Goal: Transaction & Acquisition: Purchase product/service

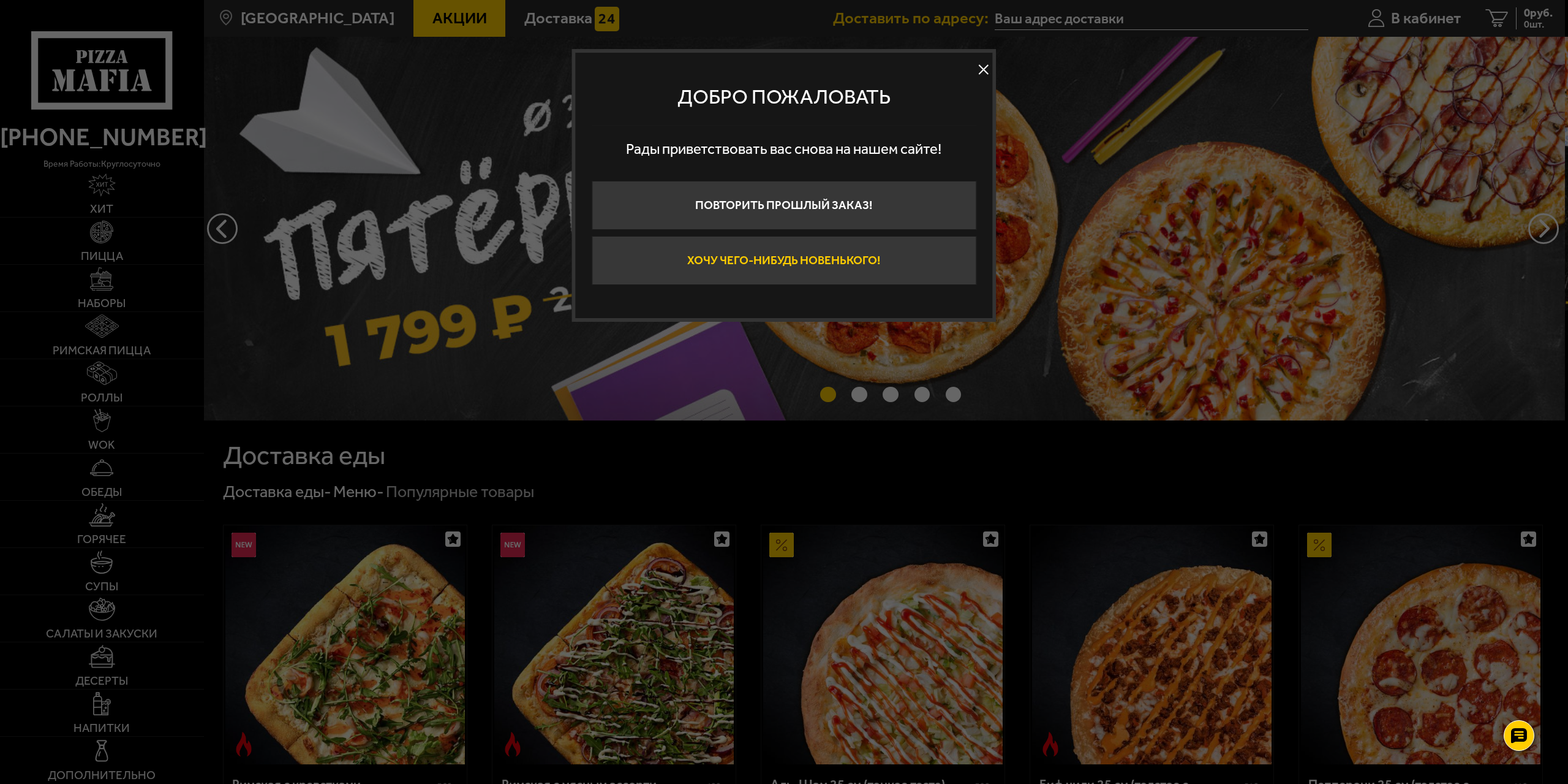
click at [755, 262] on button "Хочу чего-нибудь новенького!" at bounding box center [784, 260] width 385 height 49
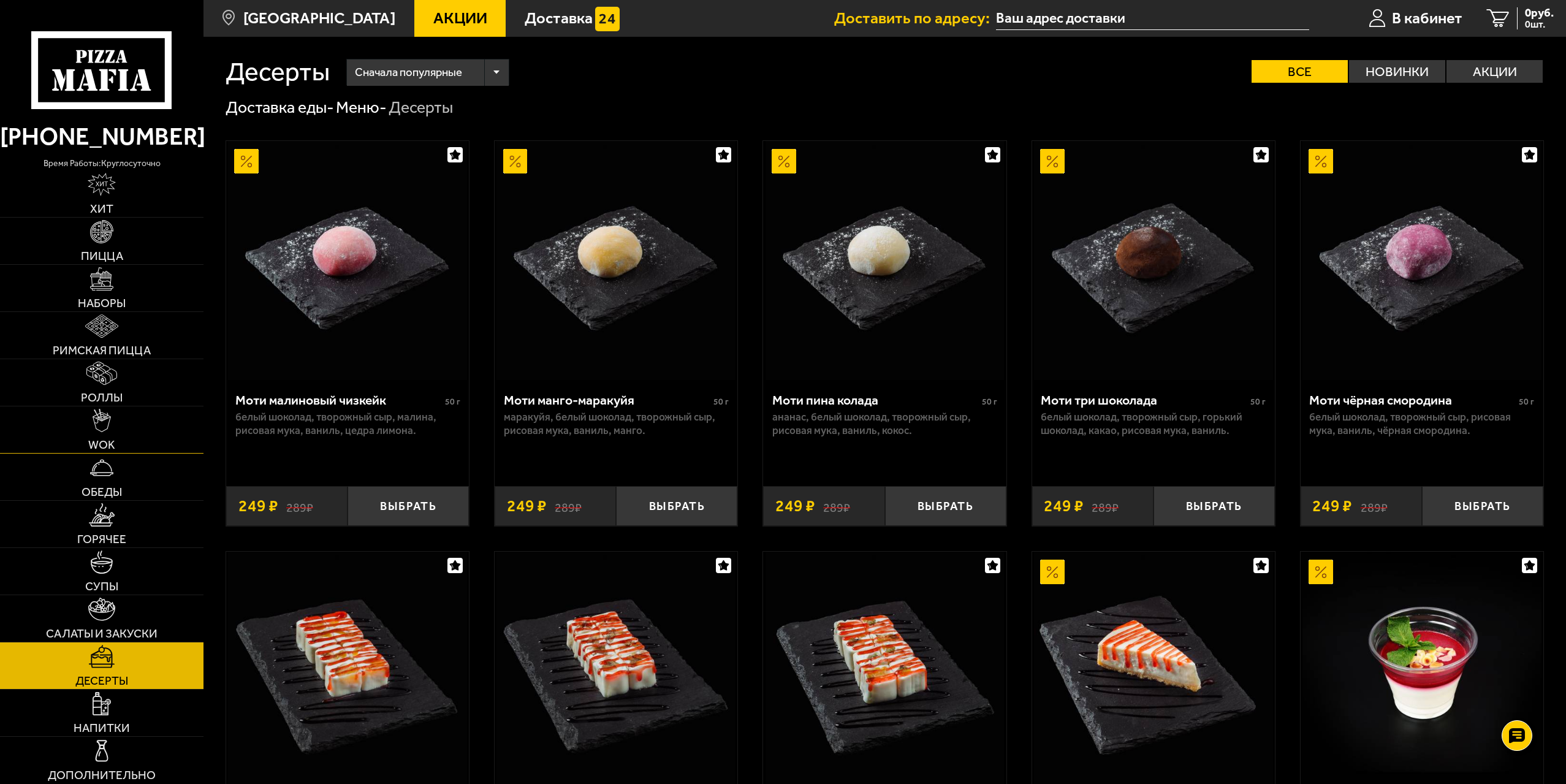
click at [124, 427] on link "WOK" at bounding box center [101, 430] width 203 height 47
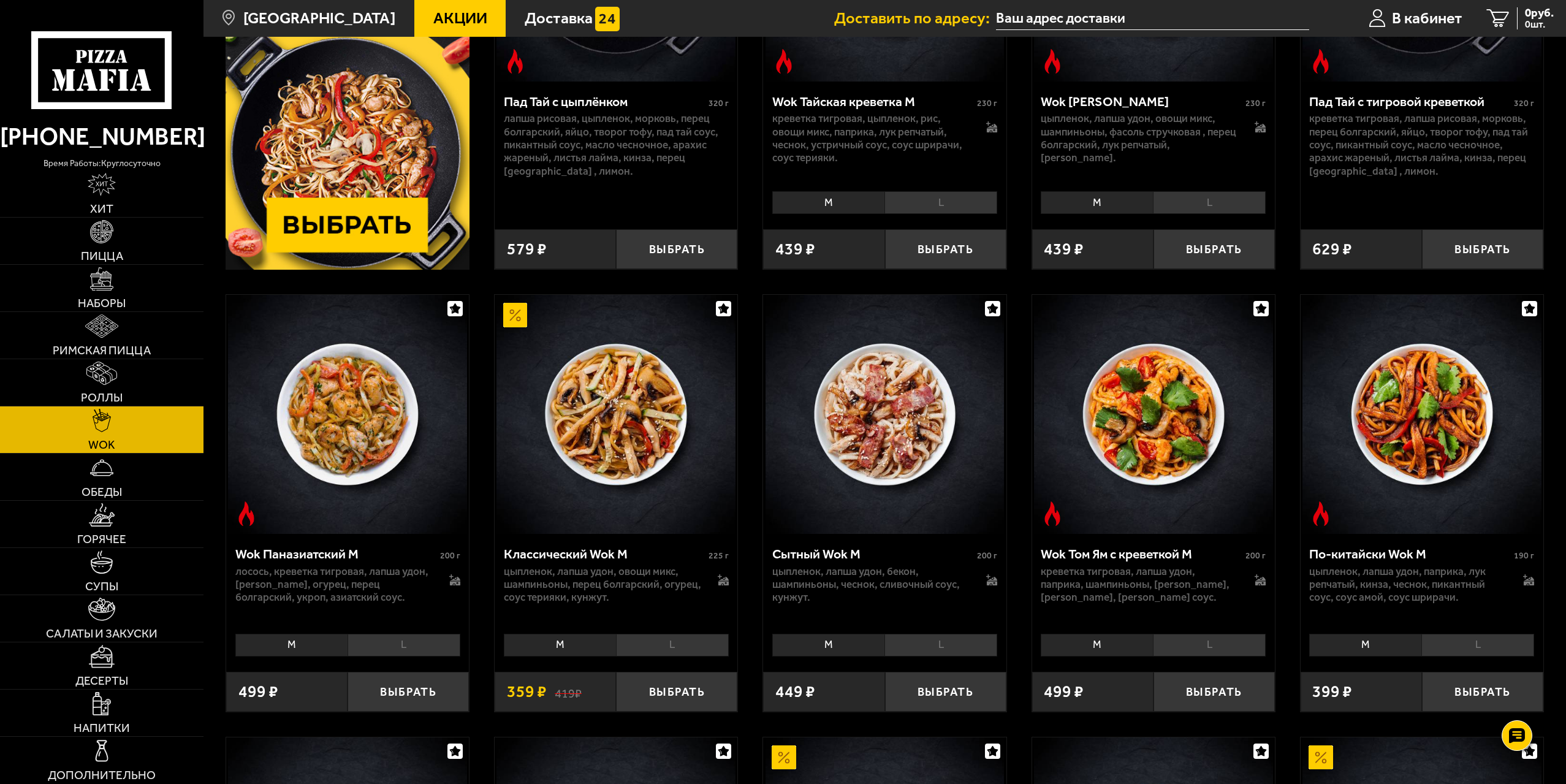
scroll to position [306, 0]
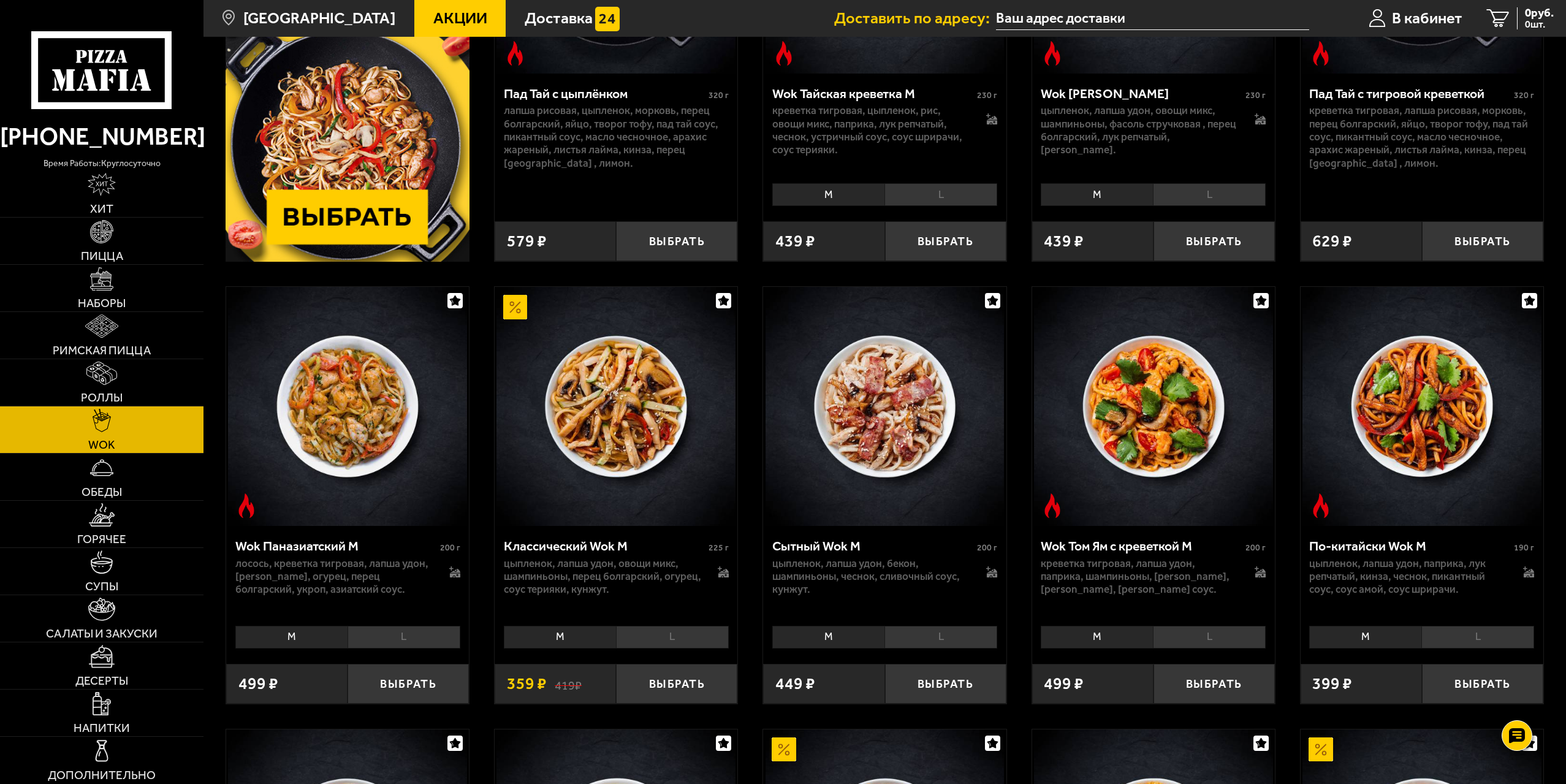
click at [1485, 639] on li "L" at bounding box center [1477, 637] width 113 height 23
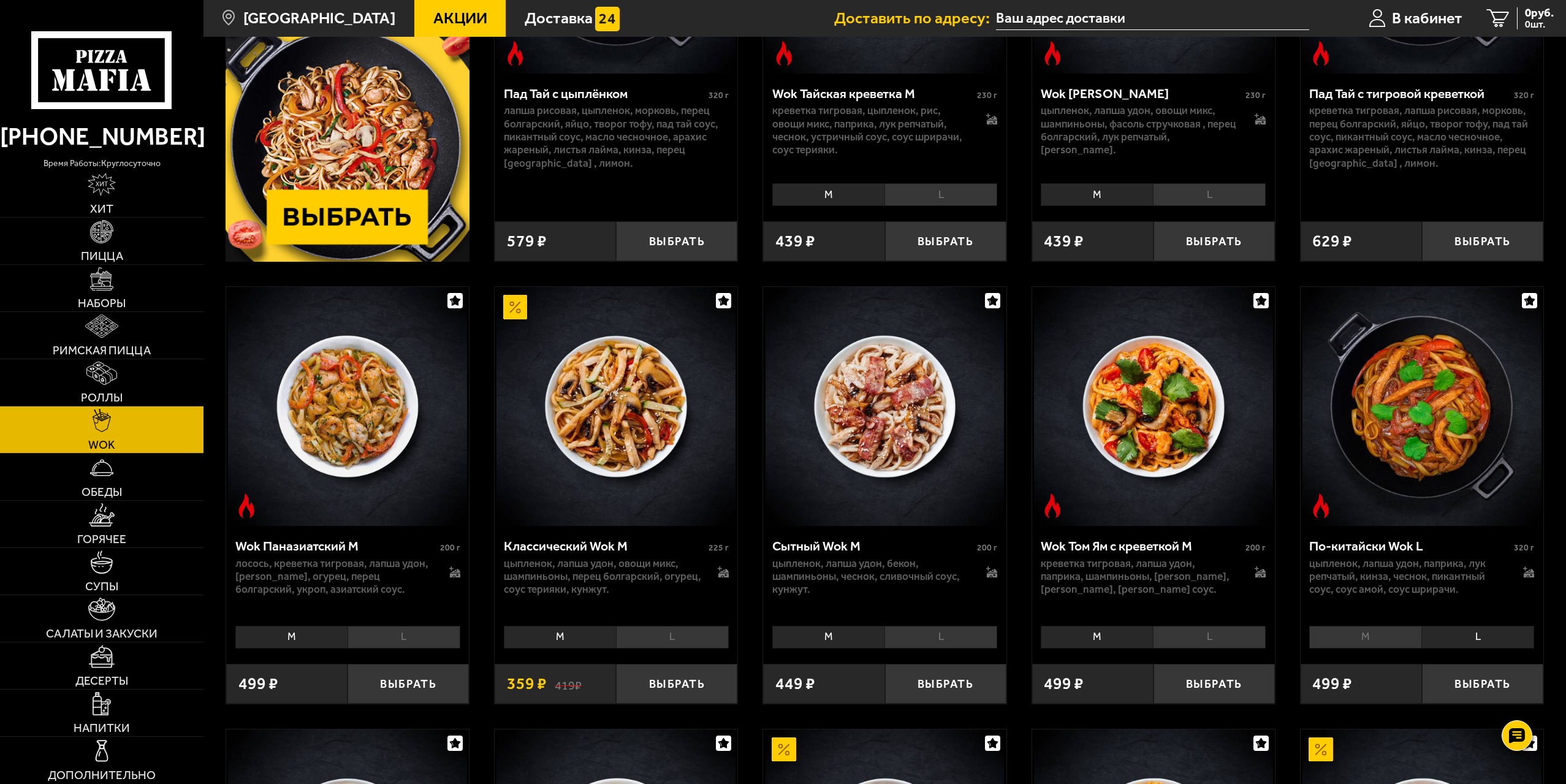
click at [1379, 637] on li "M" at bounding box center [1365, 637] width 112 height 23
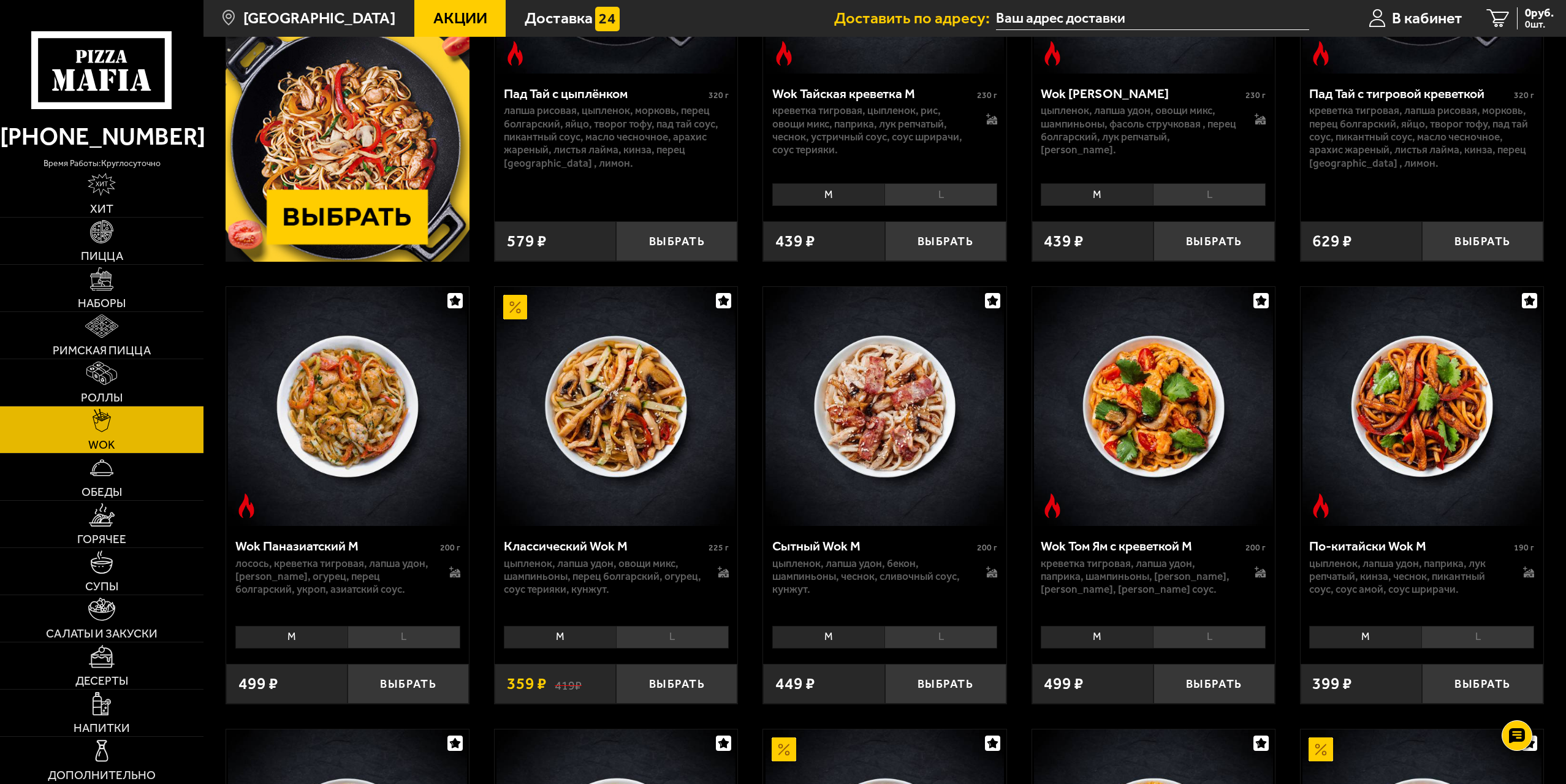
click at [1487, 646] on li "L" at bounding box center [1477, 637] width 113 height 23
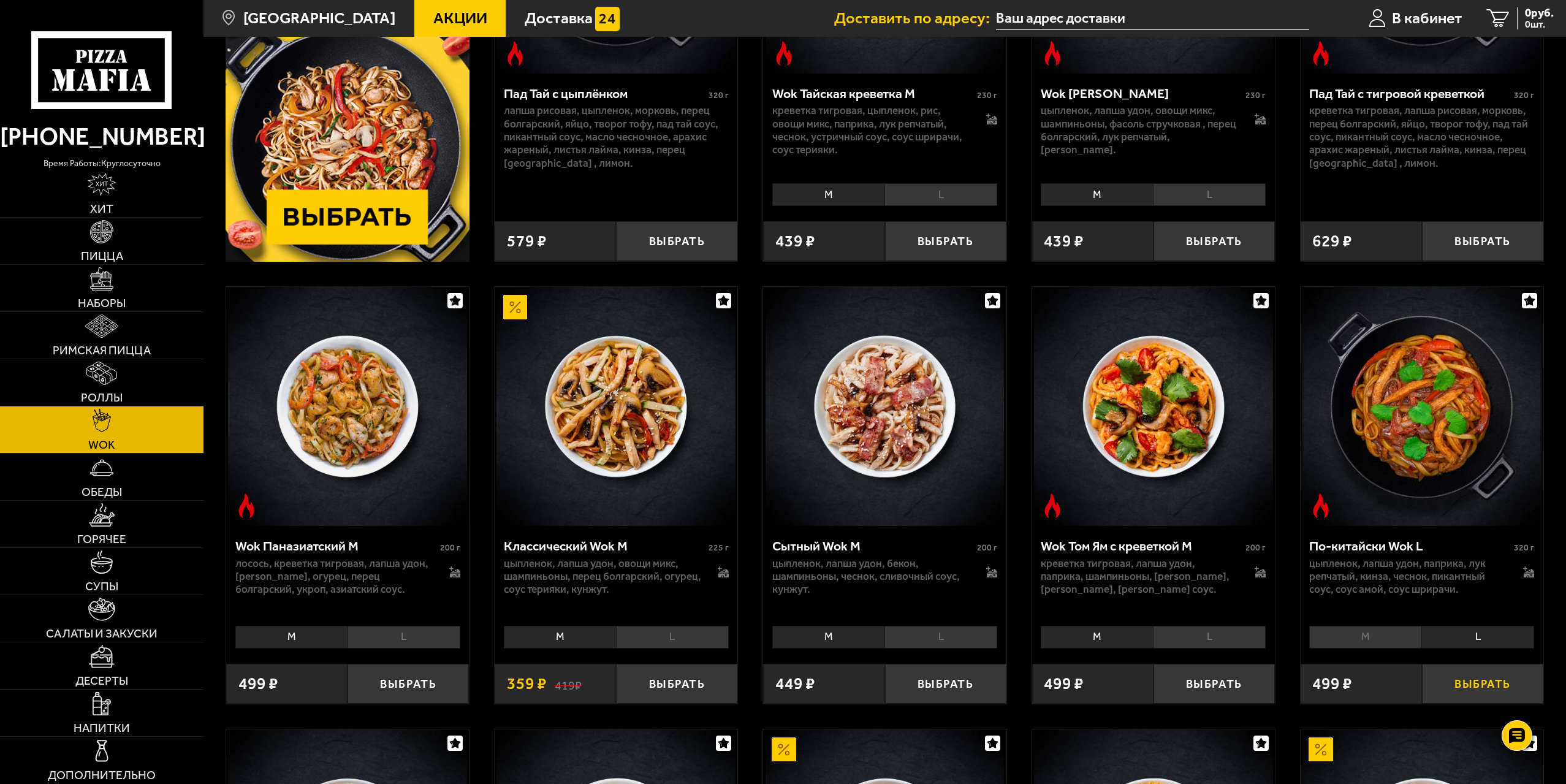
click at [1482, 679] on button "Выбрать" at bounding box center [1482, 683] width 121 height 40
click at [130, 250] on link "Пицца" at bounding box center [101, 241] width 203 height 47
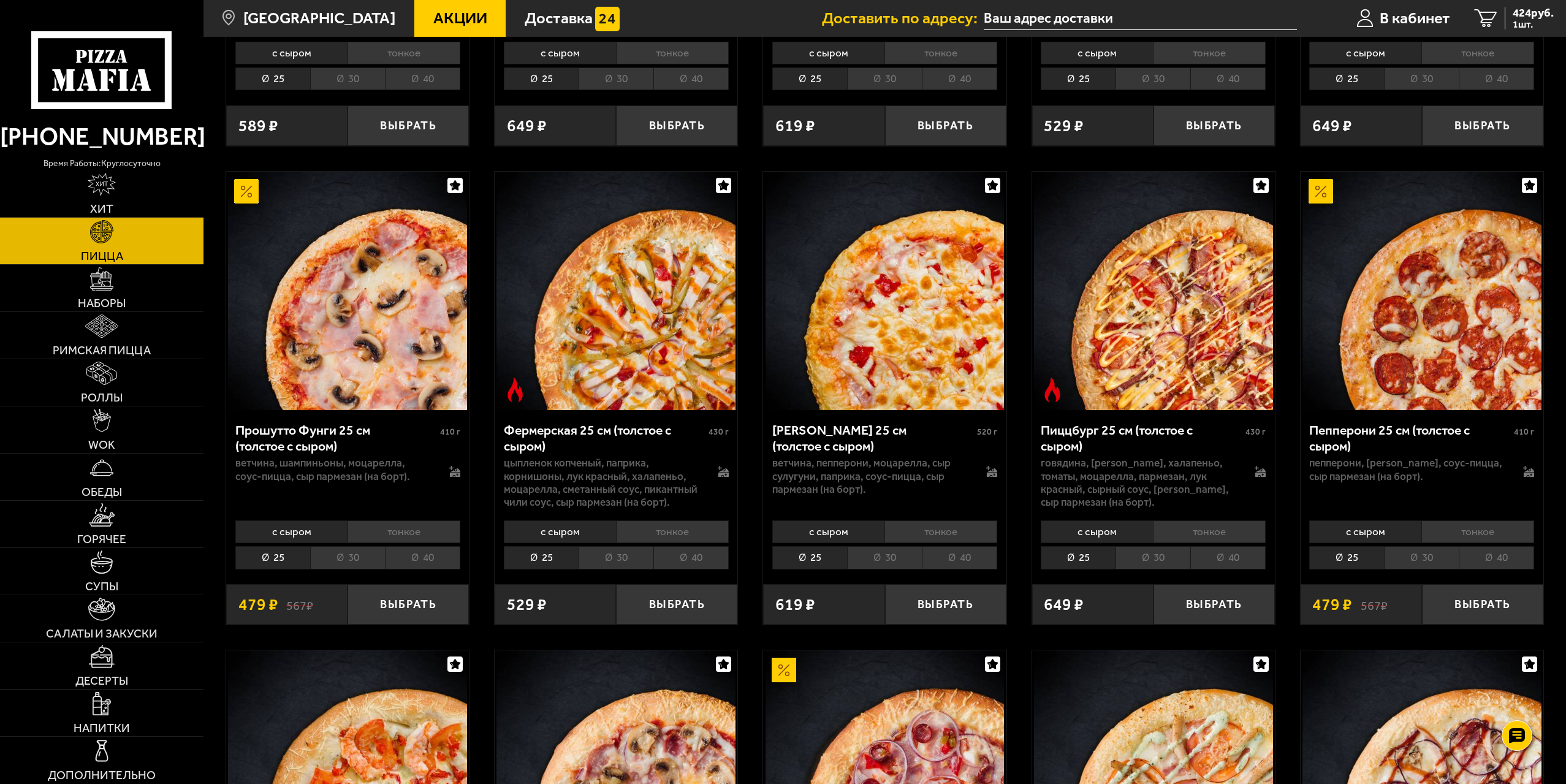
scroll to position [980, 0]
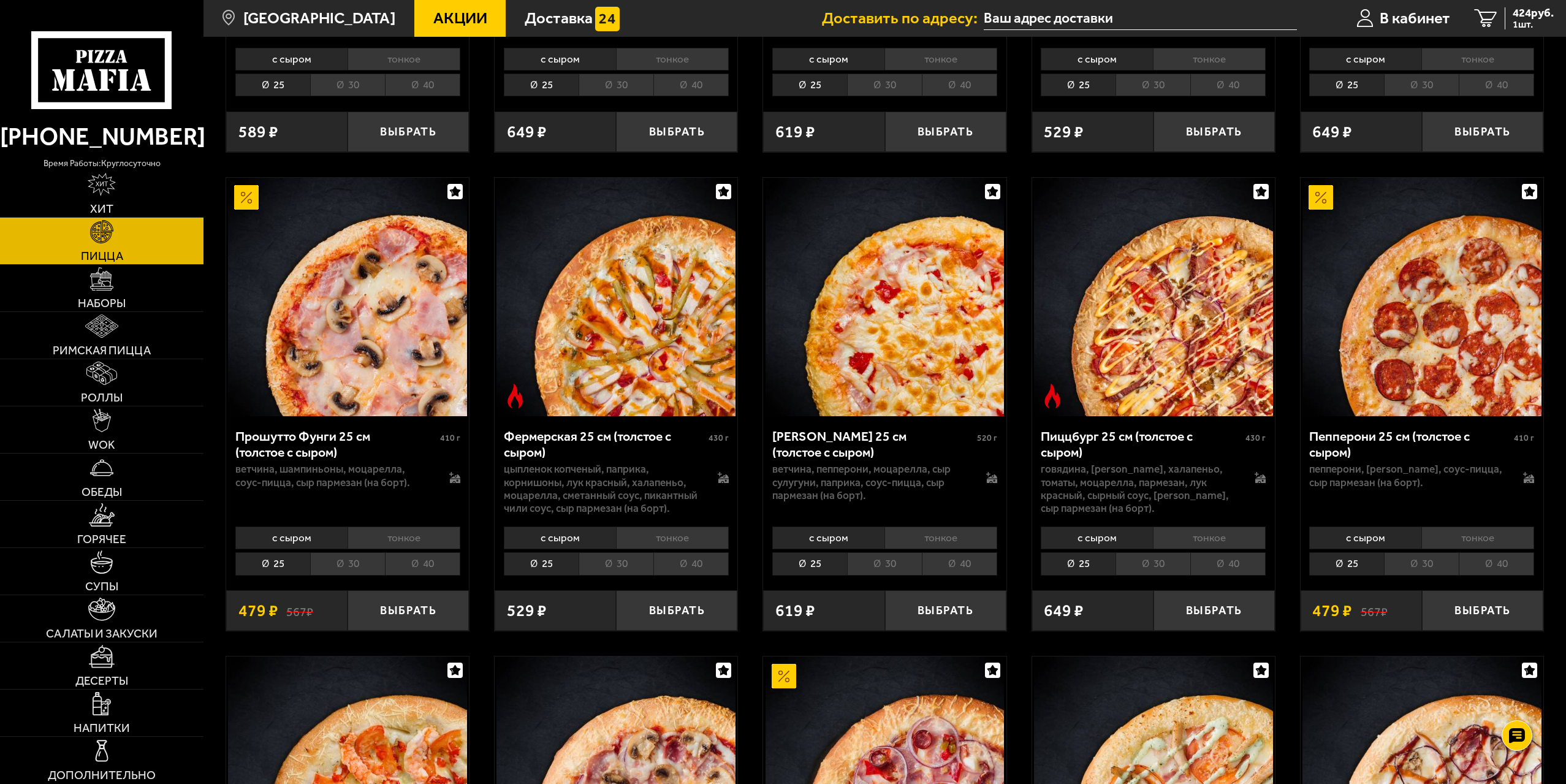
click at [1226, 560] on li "40" at bounding box center [1228, 564] width 75 height 23
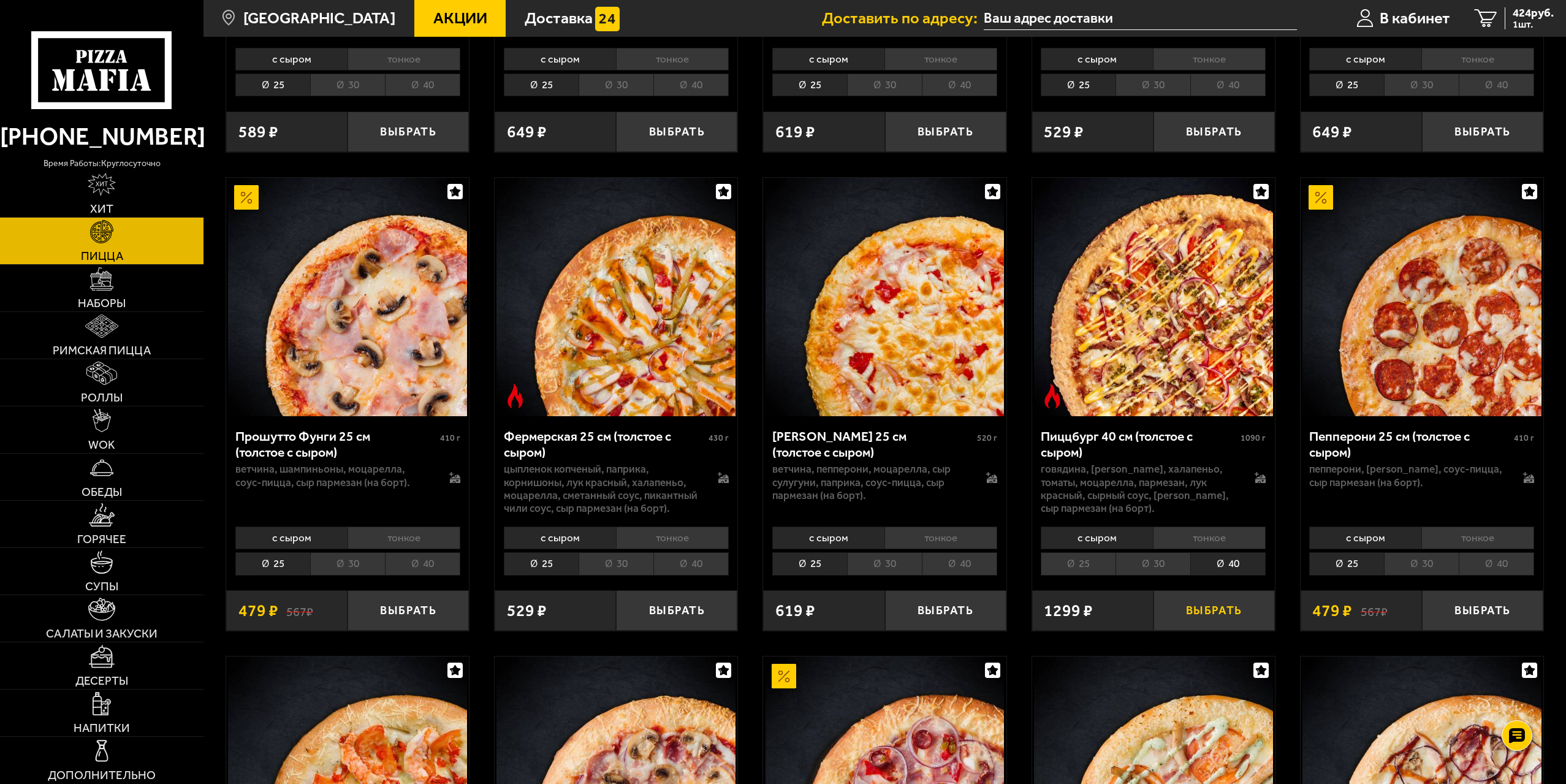
click at [1207, 610] on button "Выбрать" at bounding box center [1214, 610] width 121 height 40
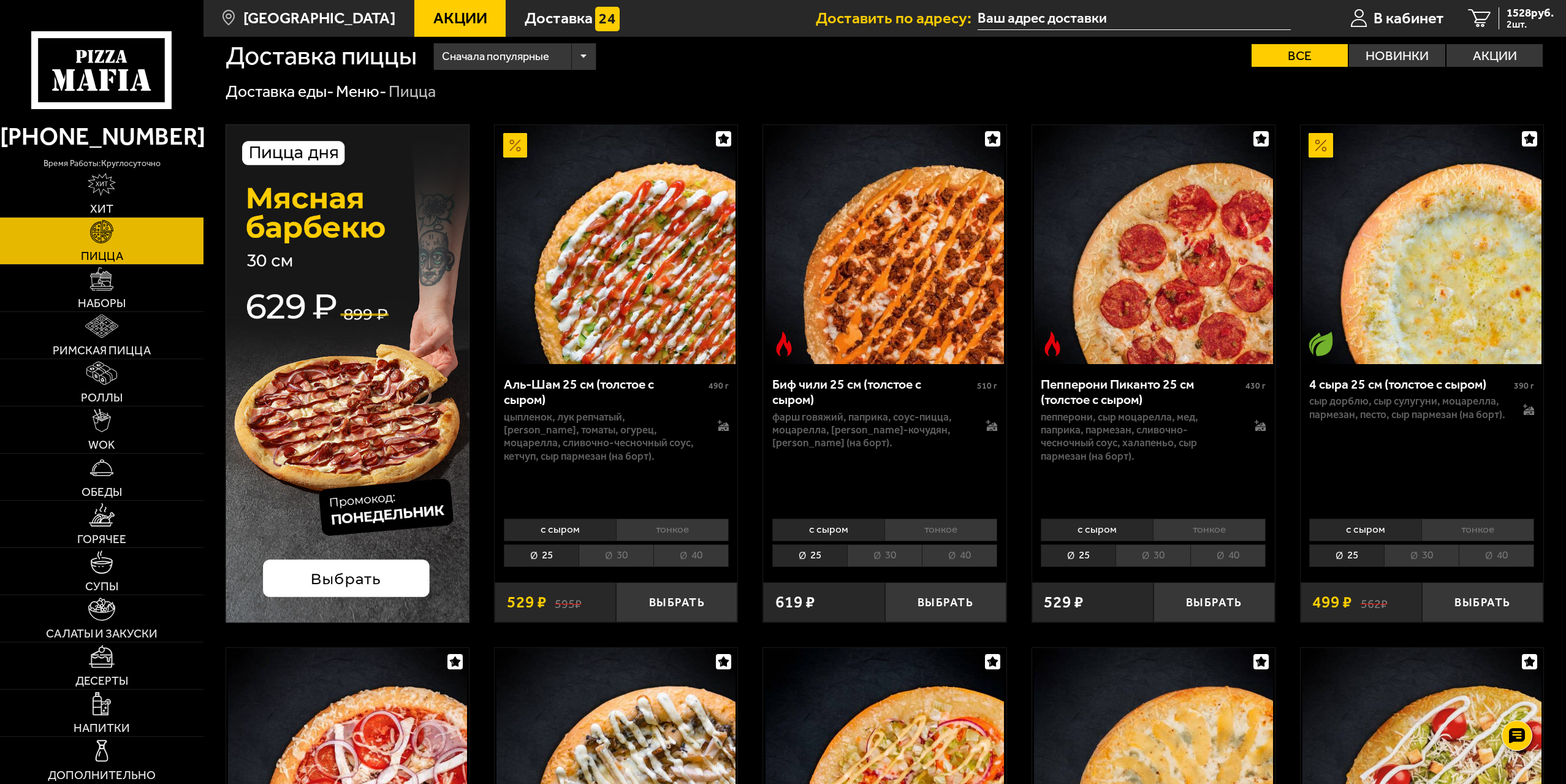
scroll to position [0, 0]
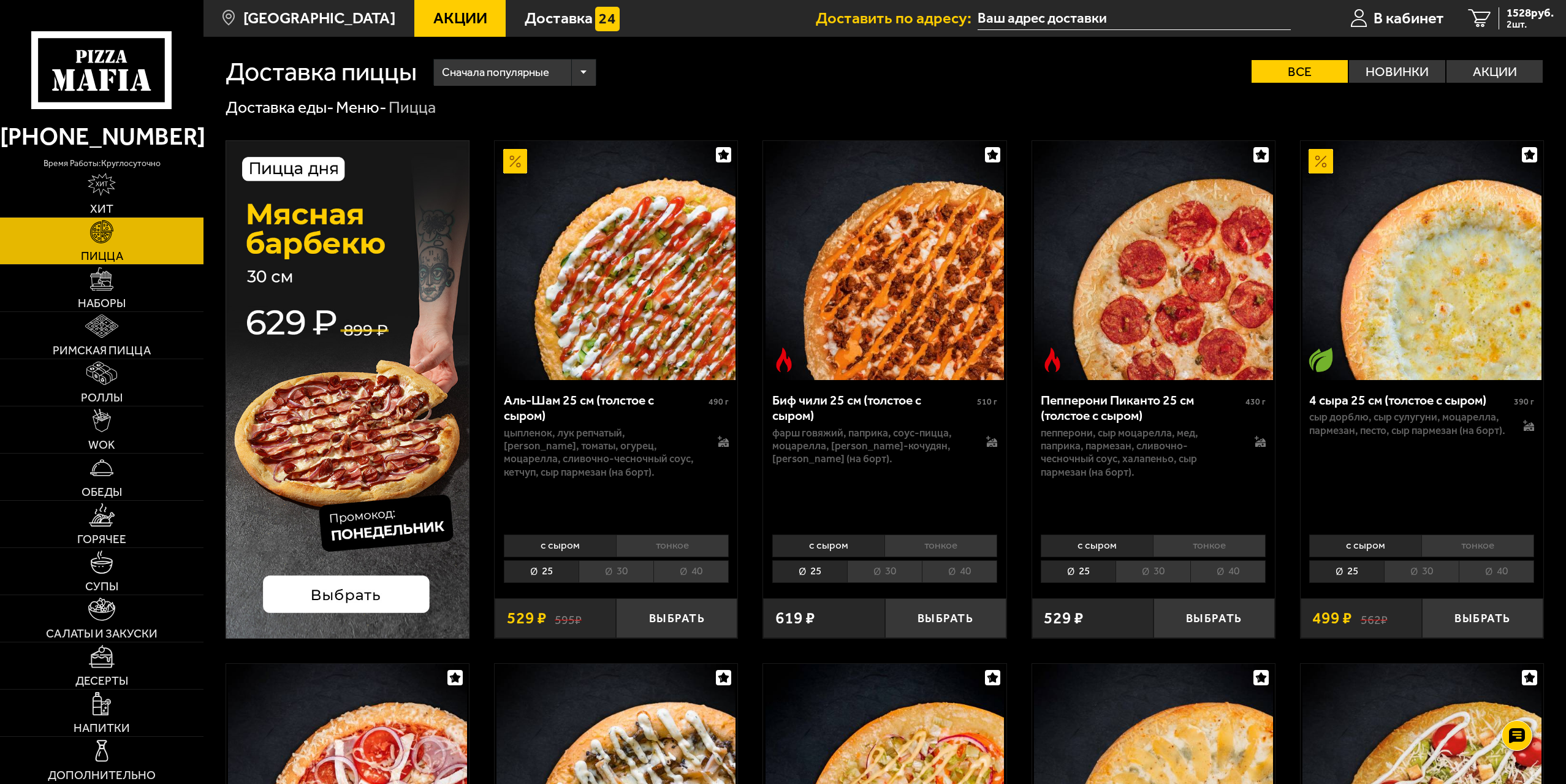
click at [631, 571] on li "30" at bounding box center [615, 571] width 74 height 23
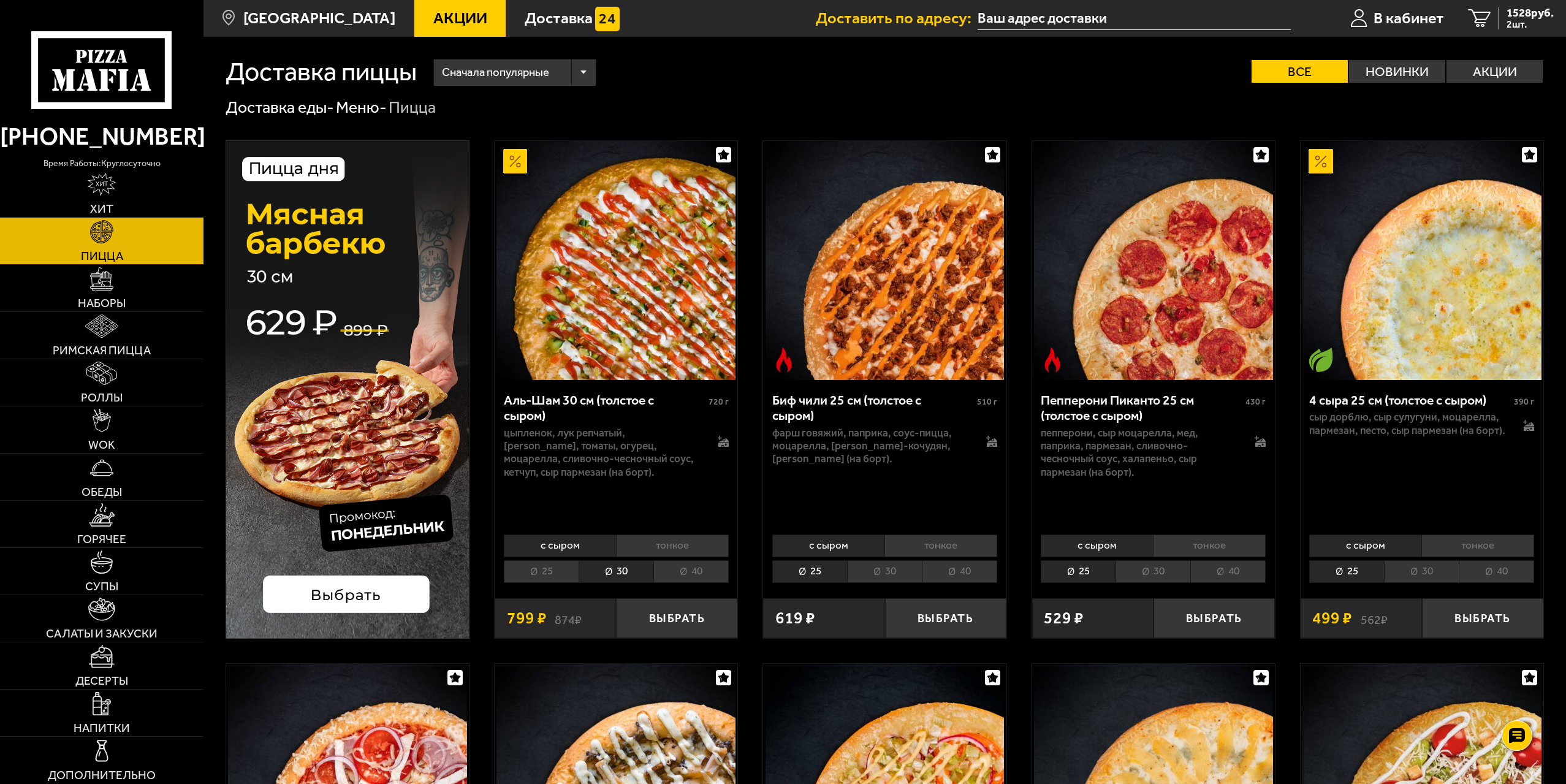
click at [564, 565] on li "25" at bounding box center [541, 571] width 74 height 23
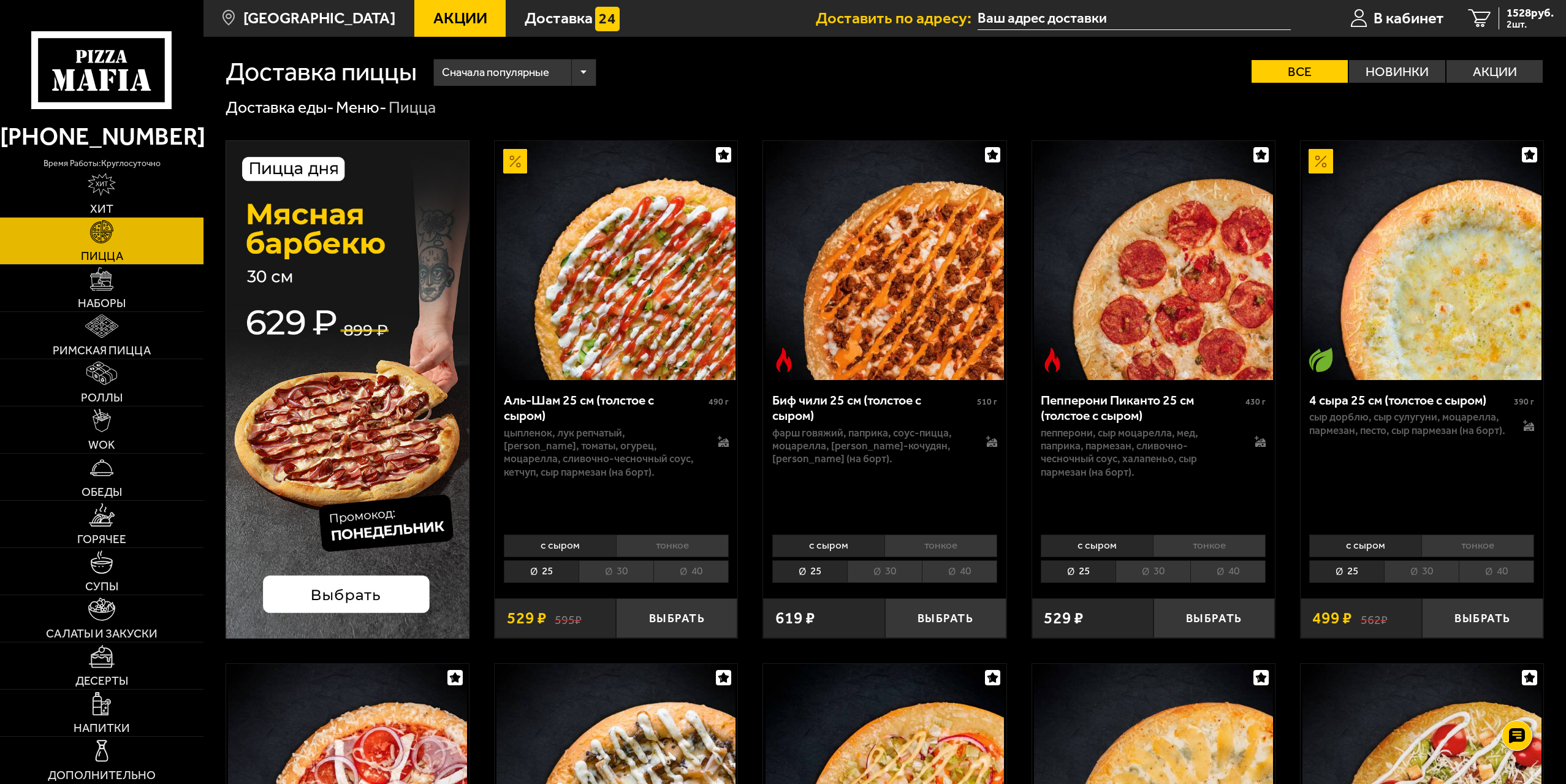
click at [618, 571] on li "30" at bounding box center [615, 571] width 74 height 23
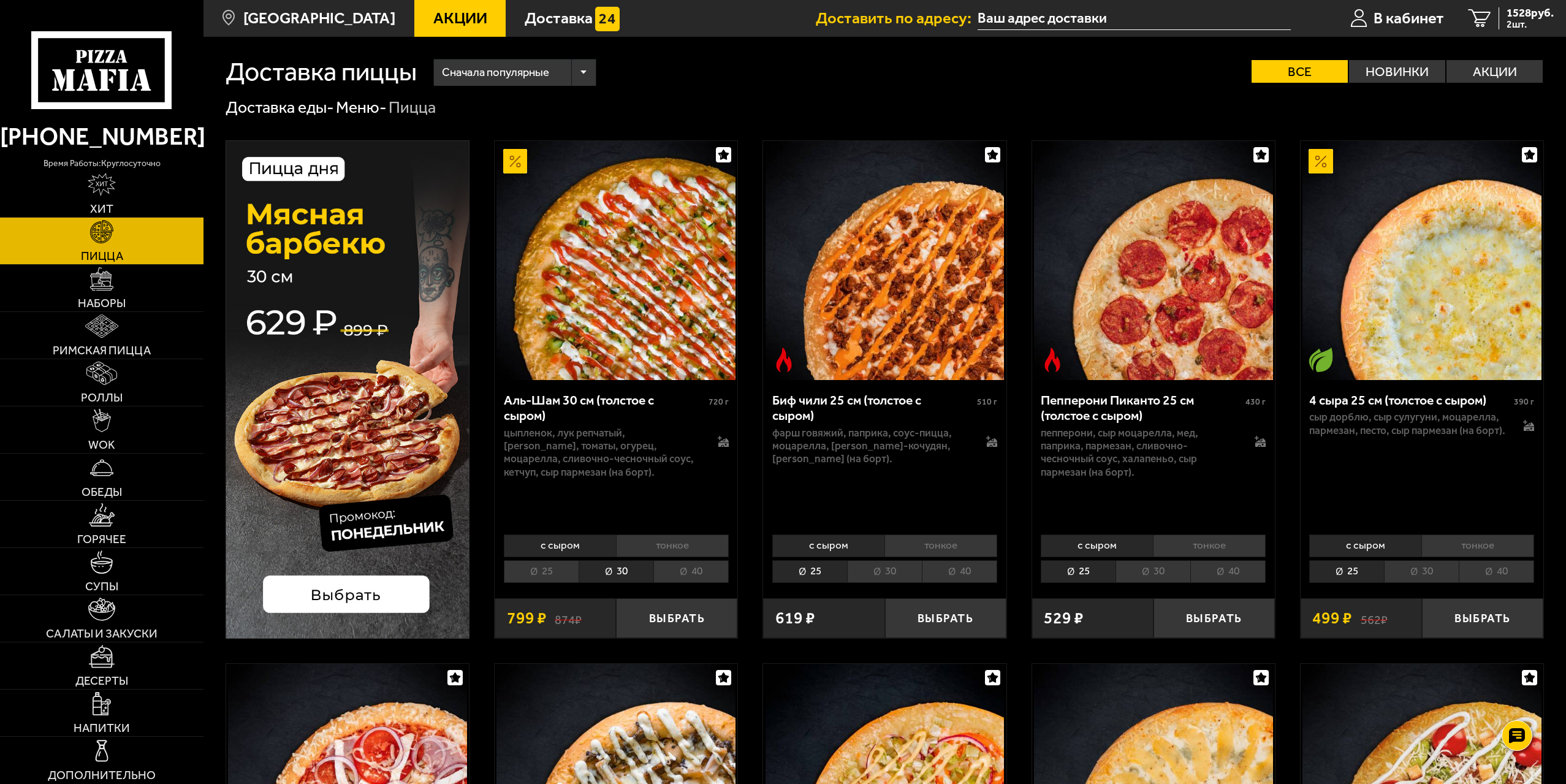
click at [555, 573] on li "25" at bounding box center [541, 571] width 74 height 23
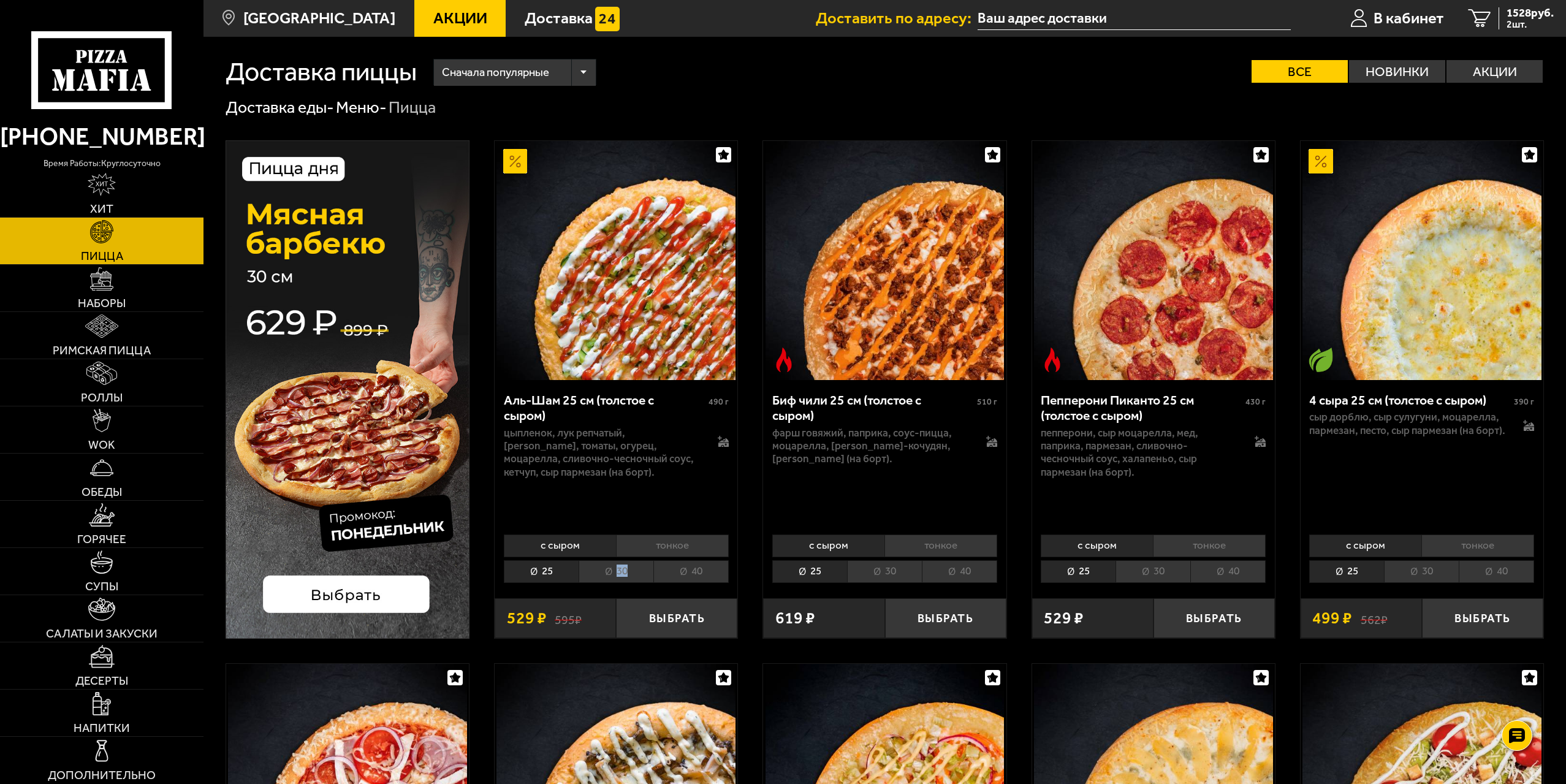
click at [627, 570] on li "30" at bounding box center [615, 571] width 74 height 23
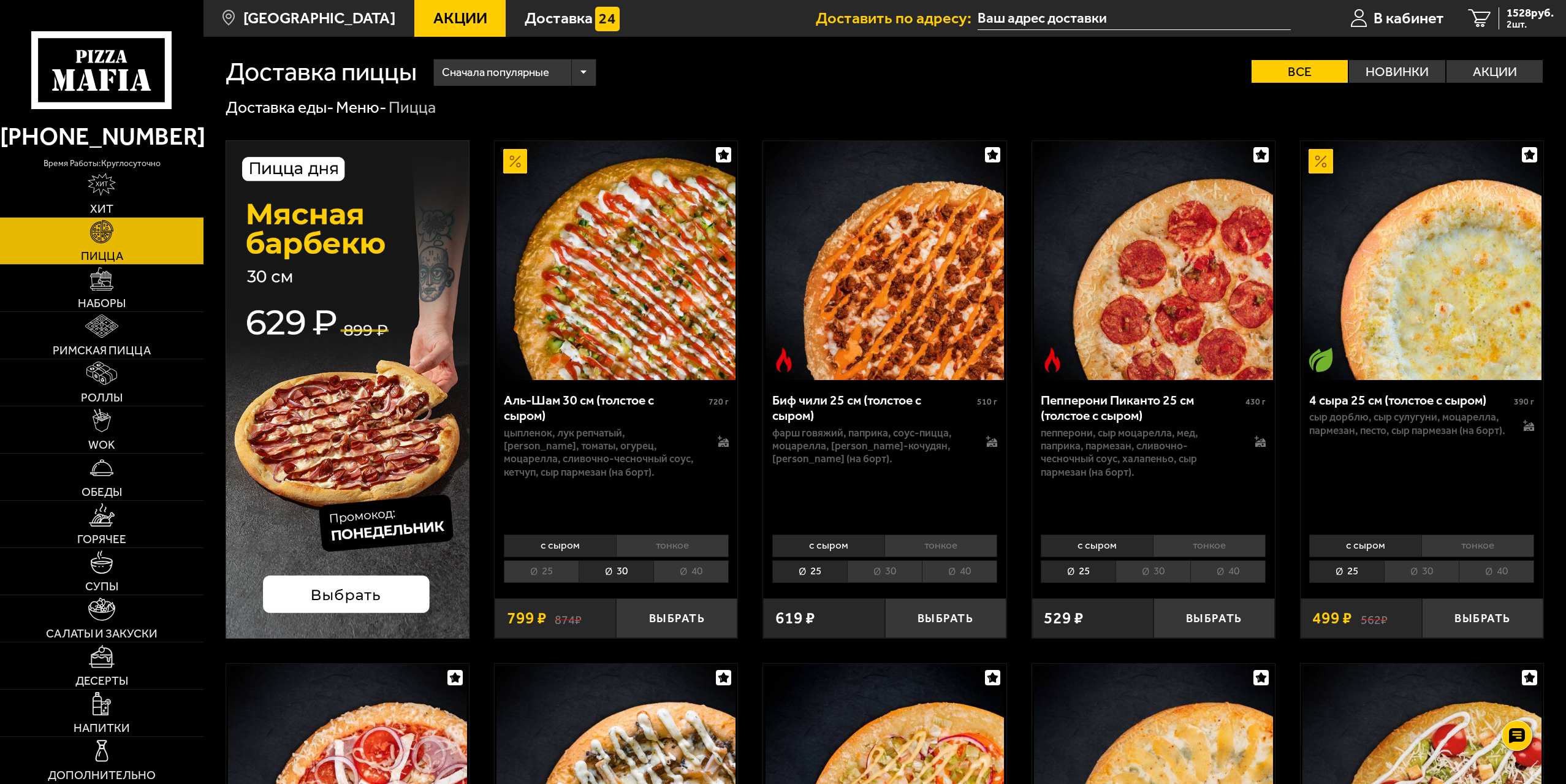
click at [554, 573] on li "25" at bounding box center [541, 571] width 74 height 23
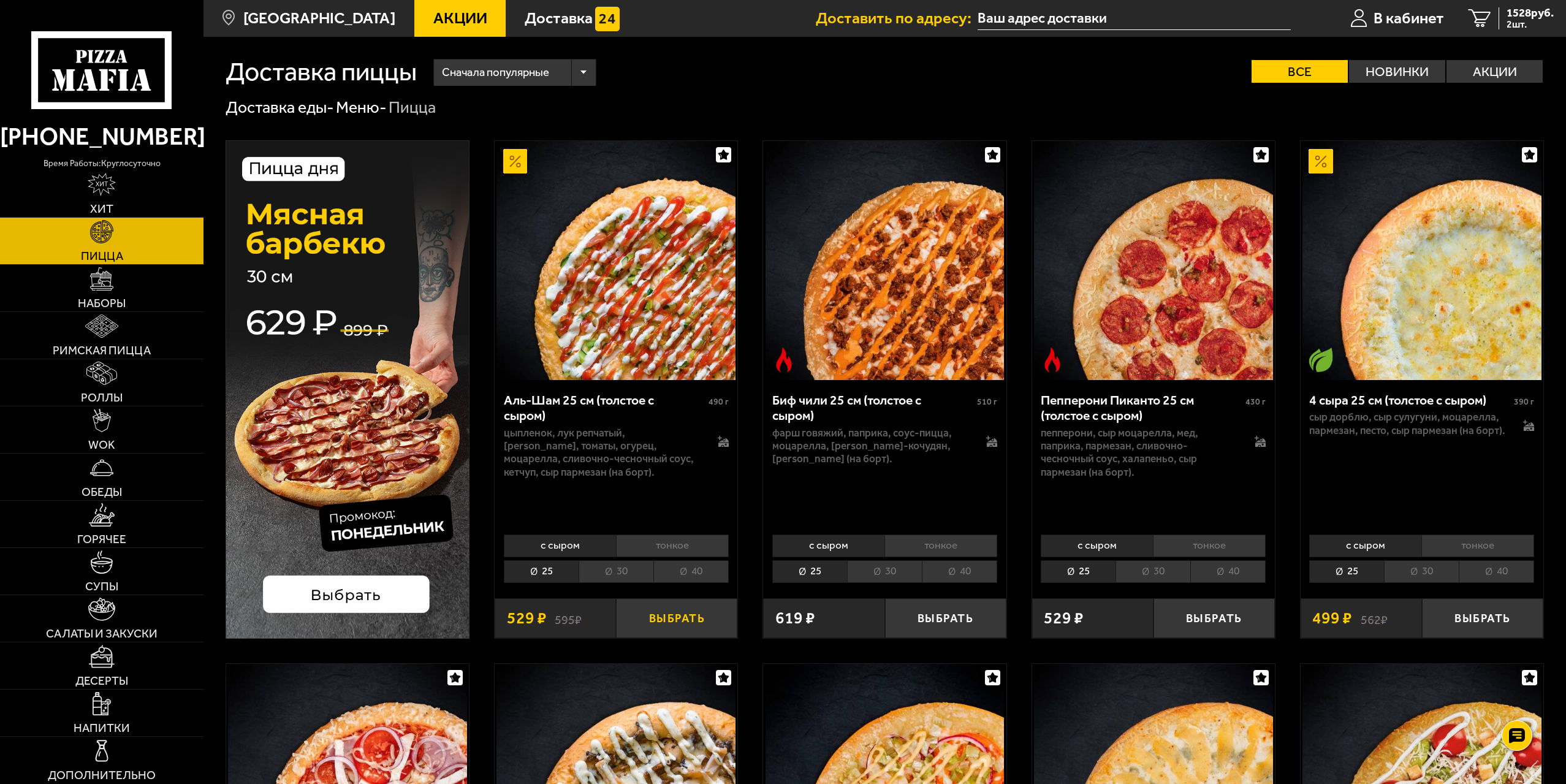
click at [676, 624] on button "Выбрать" at bounding box center [676, 618] width 121 height 40
click at [142, 380] on link "Роллы" at bounding box center [101, 383] width 203 height 47
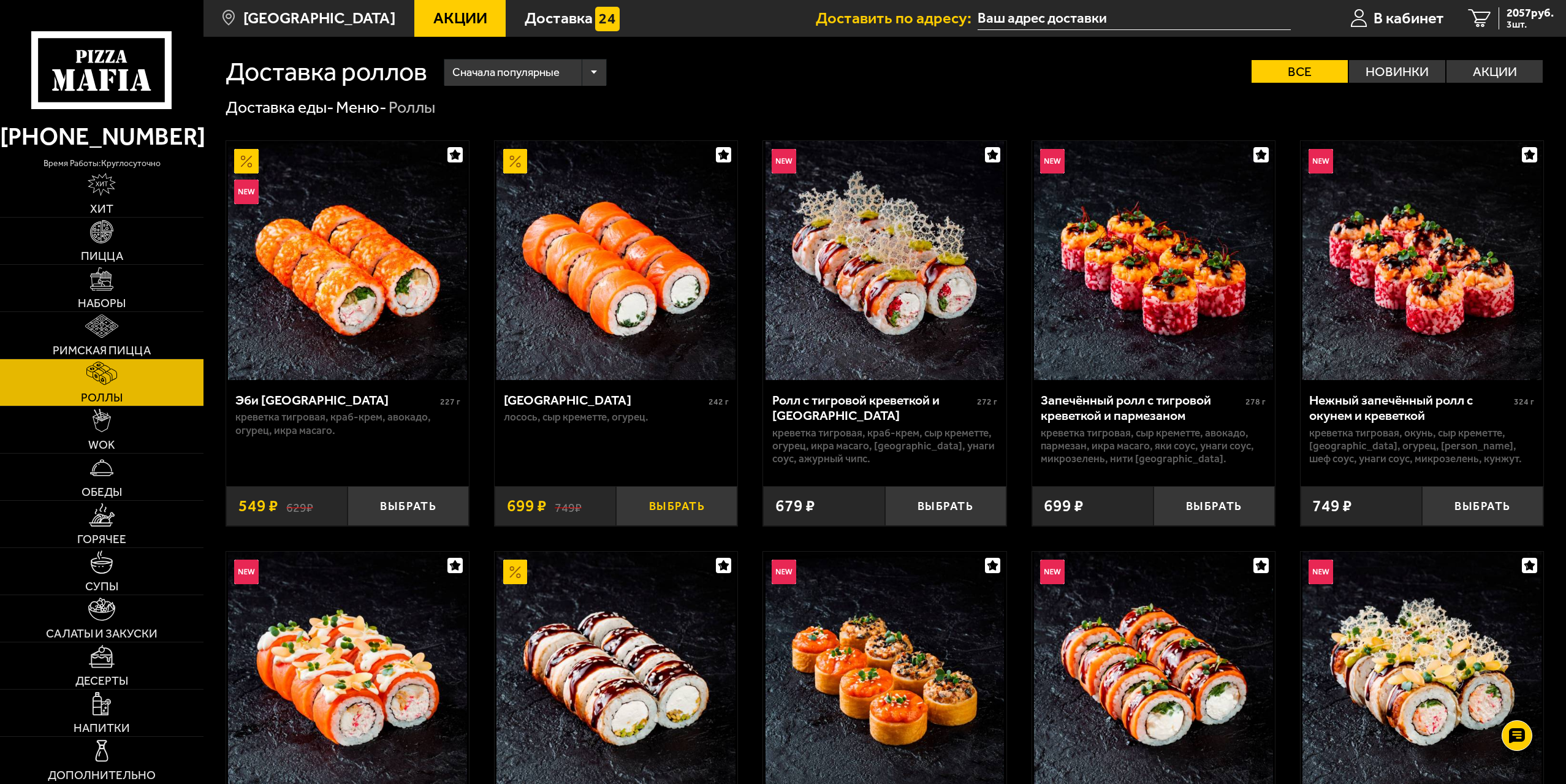
click at [681, 508] on button "Выбрать" at bounding box center [676, 506] width 121 height 40
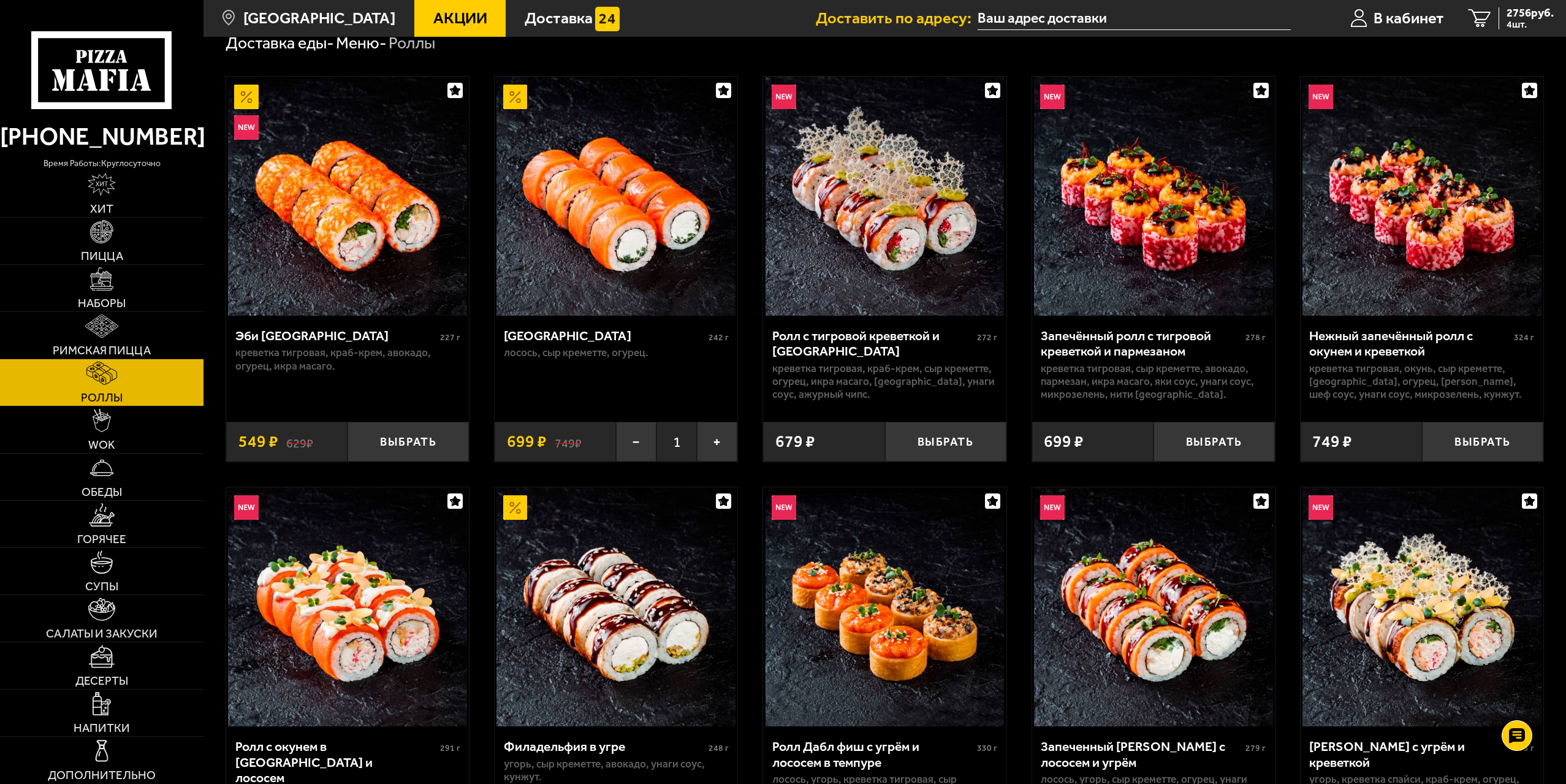
scroll to position [61, 0]
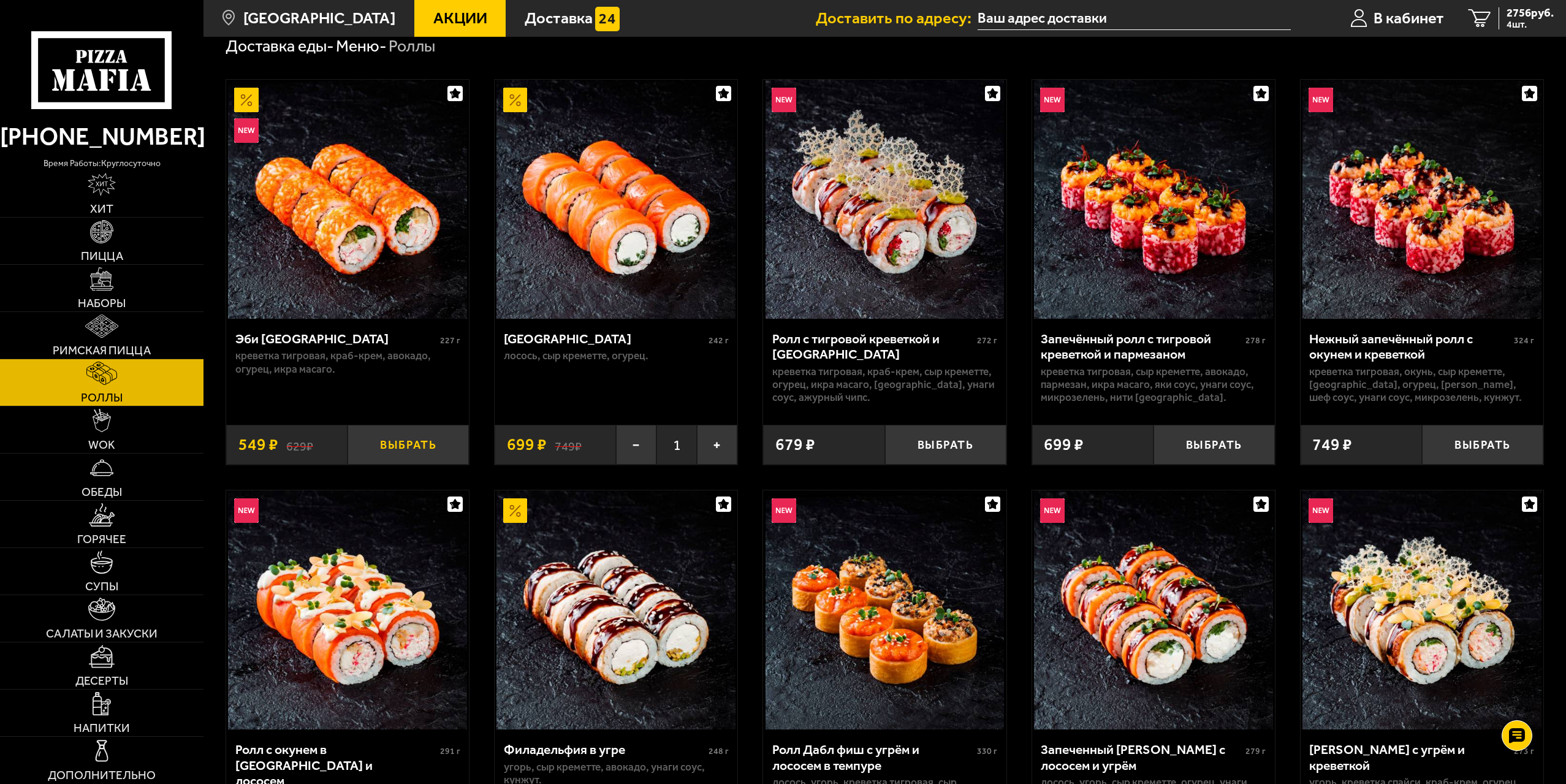
click at [413, 446] on button "Выбрать" at bounding box center [408, 444] width 121 height 40
click at [1536, 24] on span "5 шт." at bounding box center [1530, 25] width 47 height 10
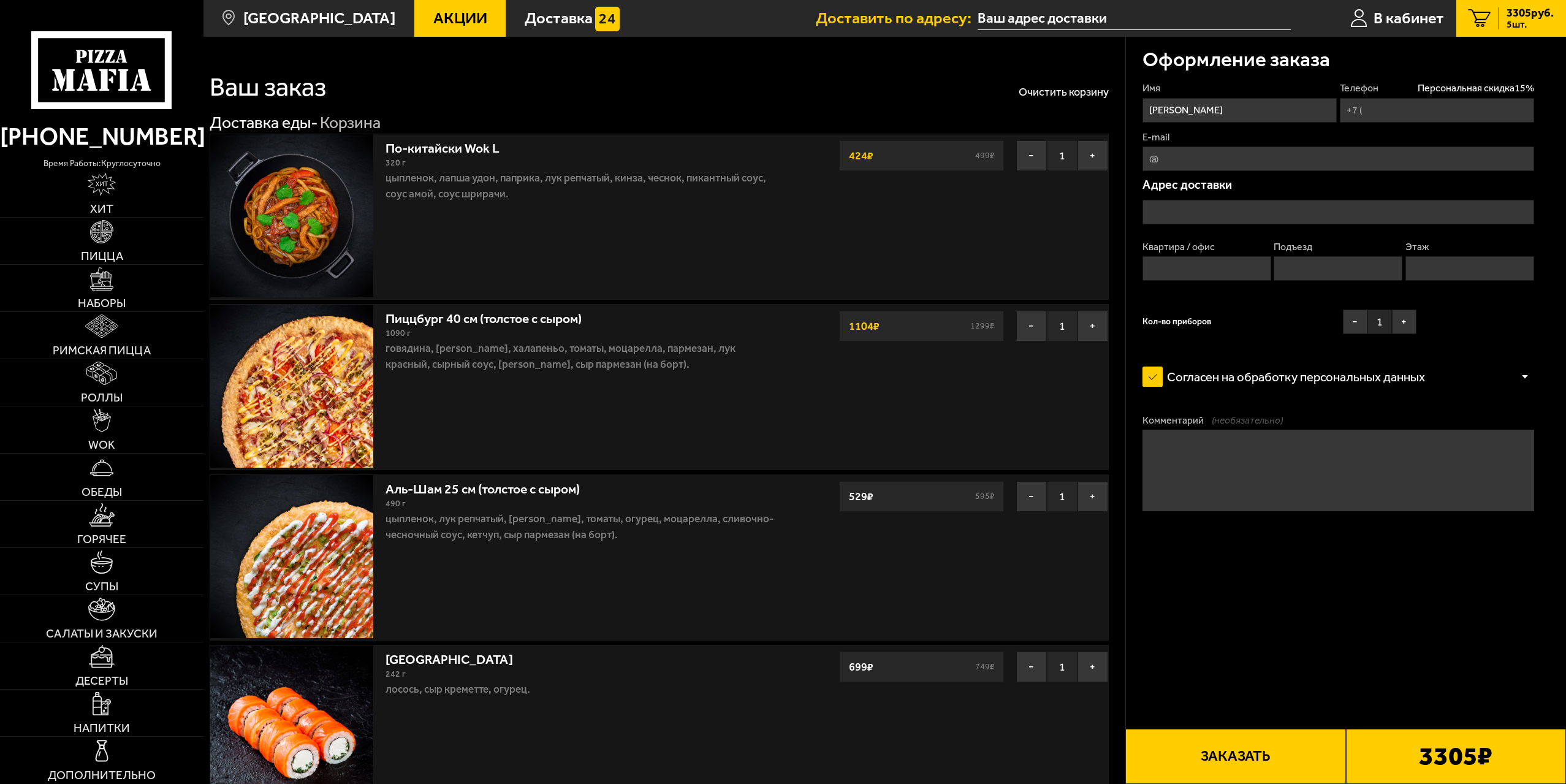
type input "+7 (931) 383-30-93"
type input "проспект Энтузиастов, 39к1"
type input "161"
type input "1"
type input "11"
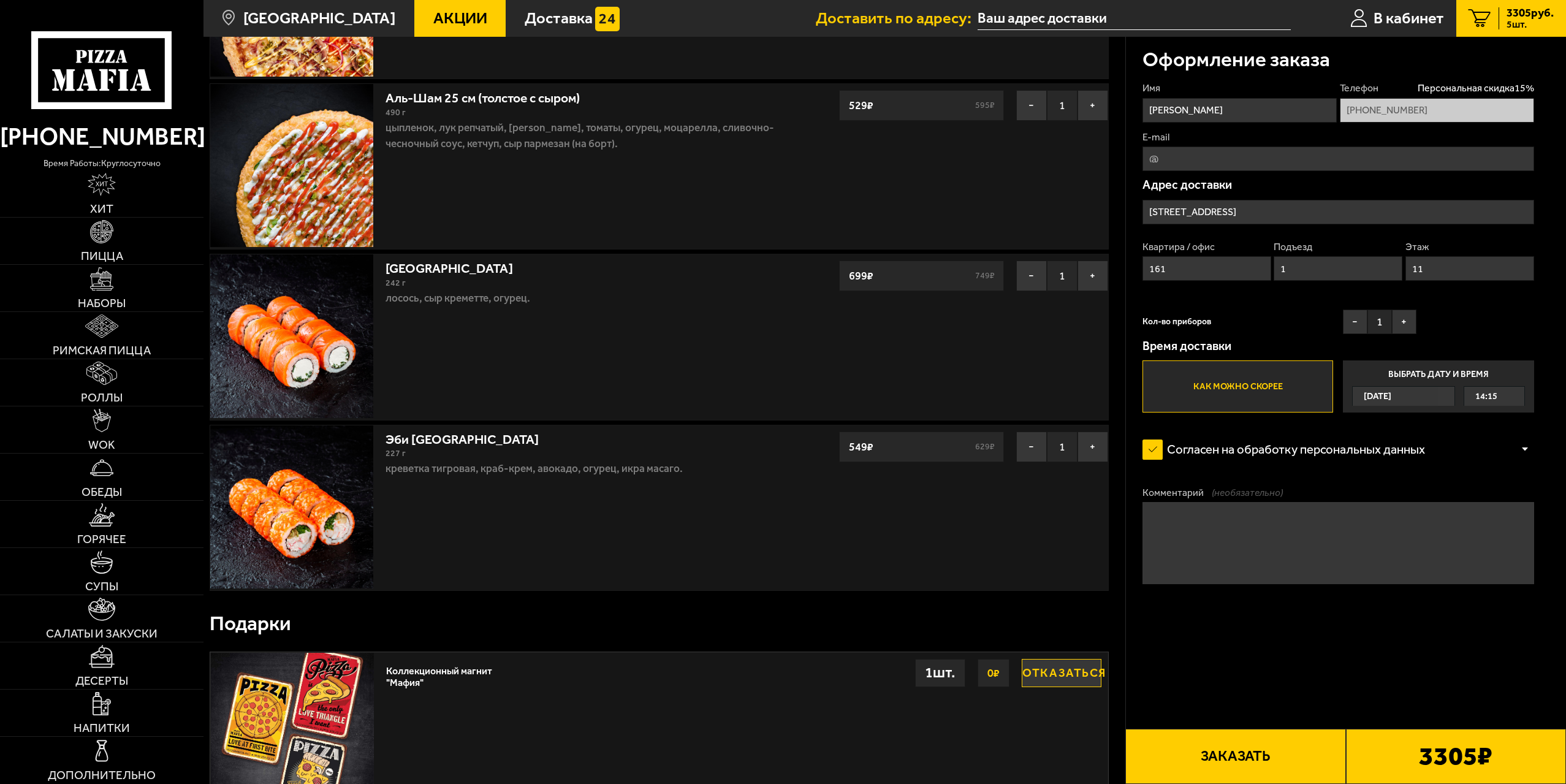
scroll to position [429, 0]
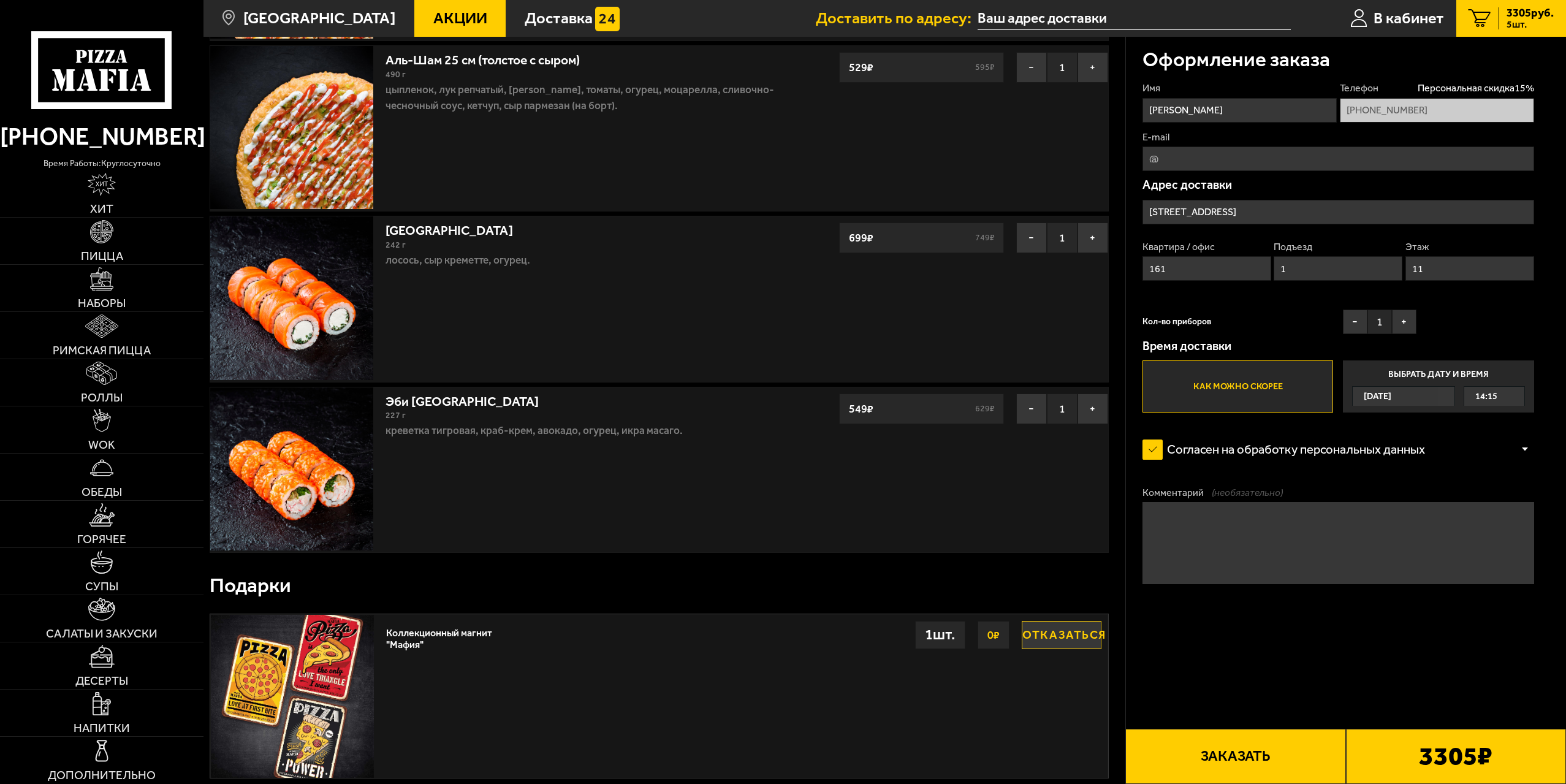
click at [1277, 528] on textarea "Комментарий (необязательно)" at bounding box center [1338, 542] width 391 height 82
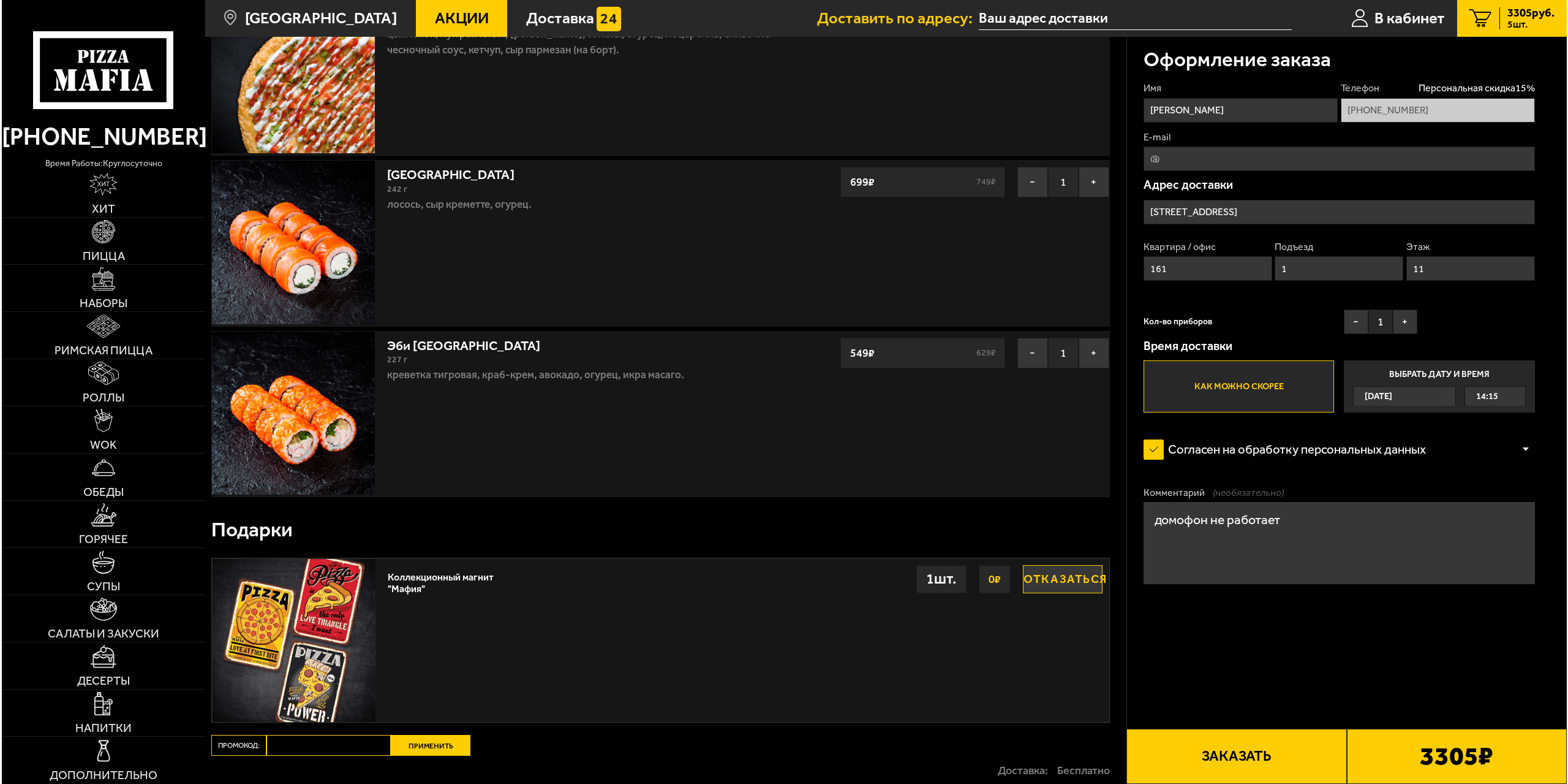
scroll to position [491, 0]
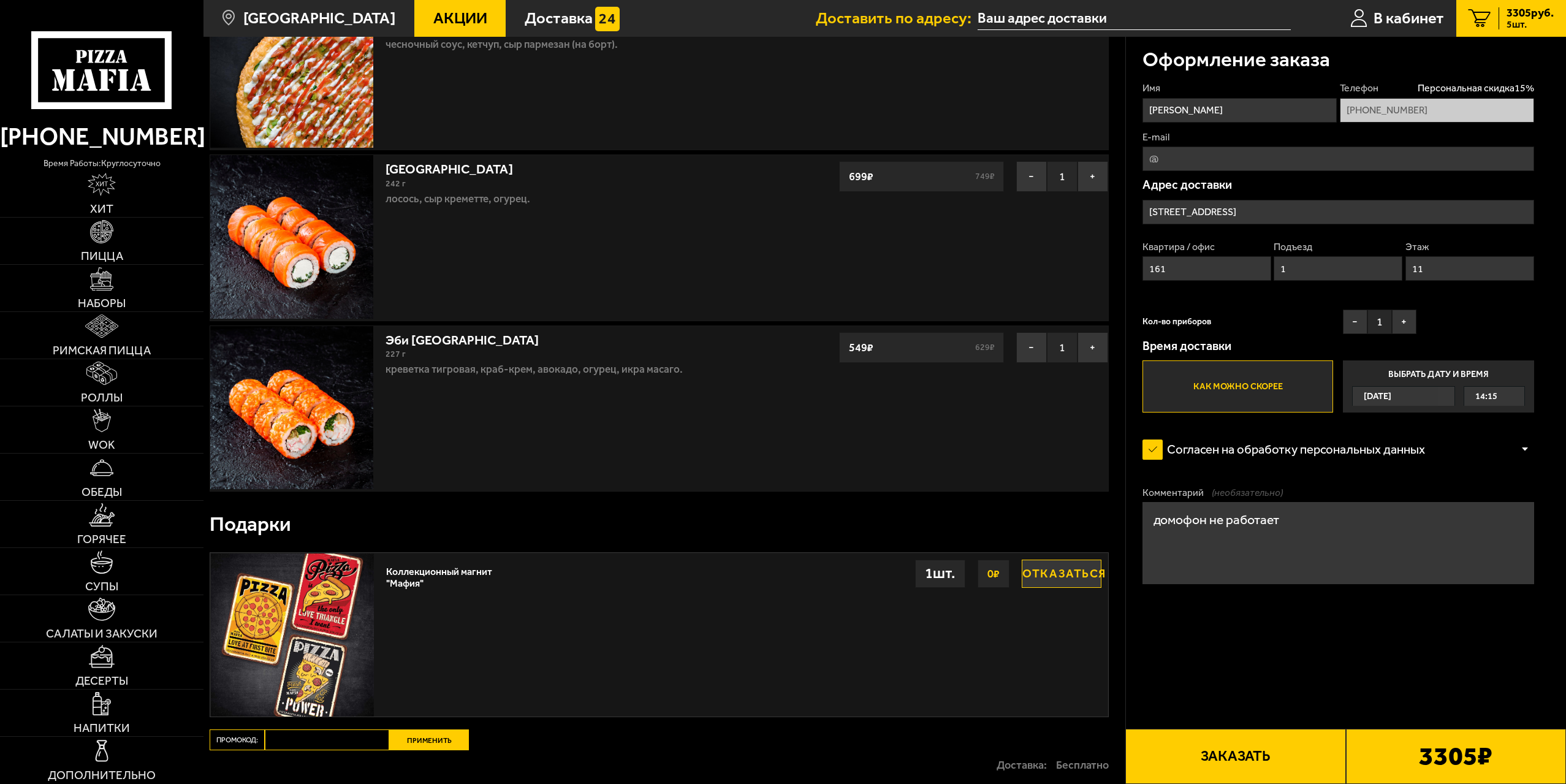
type textarea "домофон не работает"
click at [1249, 756] on button "Заказать" at bounding box center [1235, 756] width 220 height 55
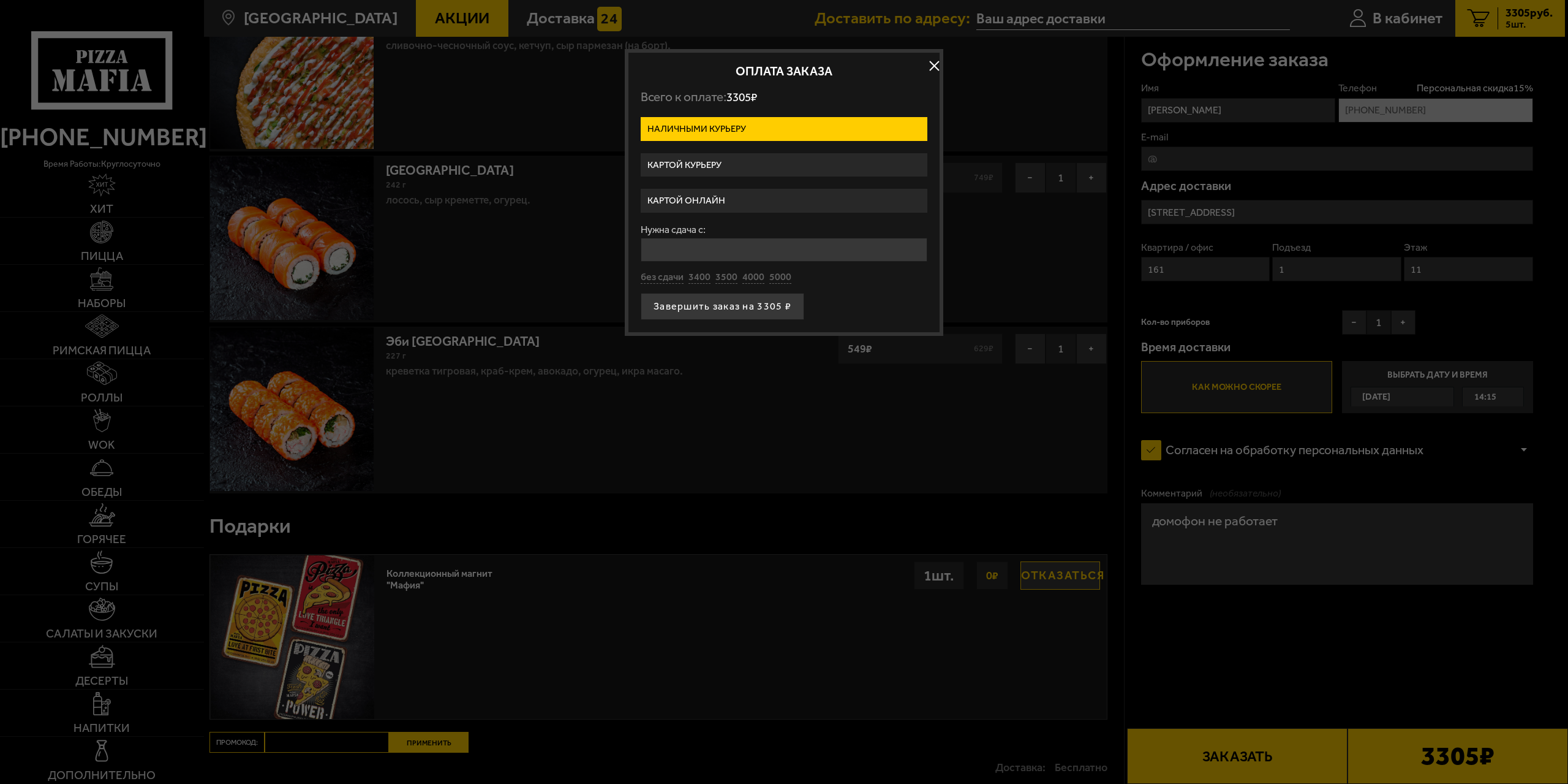
click at [744, 194] on label "Картой онлайн" at bounding box center [784, 201] width 287 height 24
click at [0, 0] on input "Картой онлайн" at bounding box center [0, 0] width 0 height 0
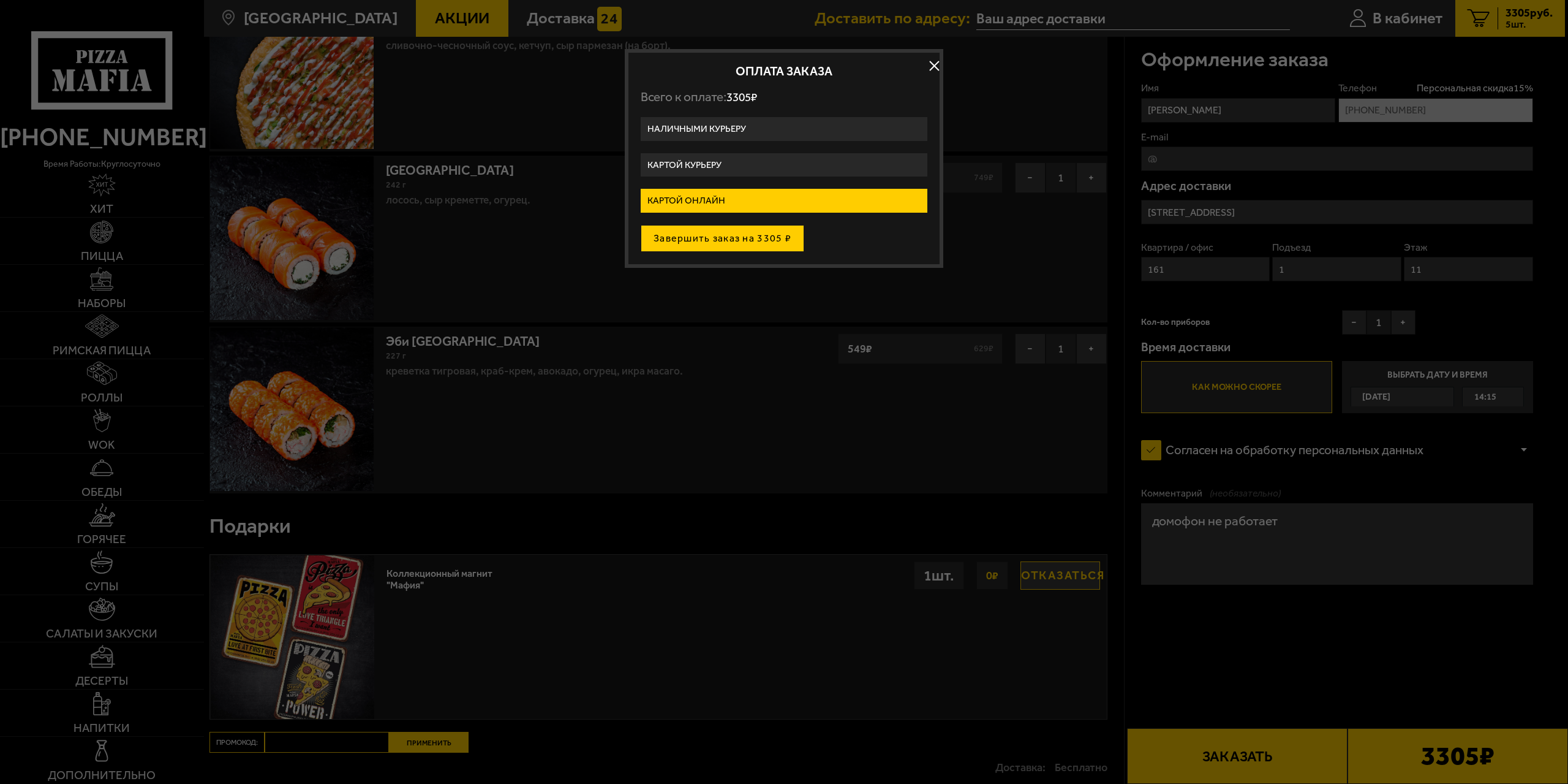
click at [744, 235] on button "Завершить заказ на 3305 ₽" at bounding box center [722, 238] width 164 height 27
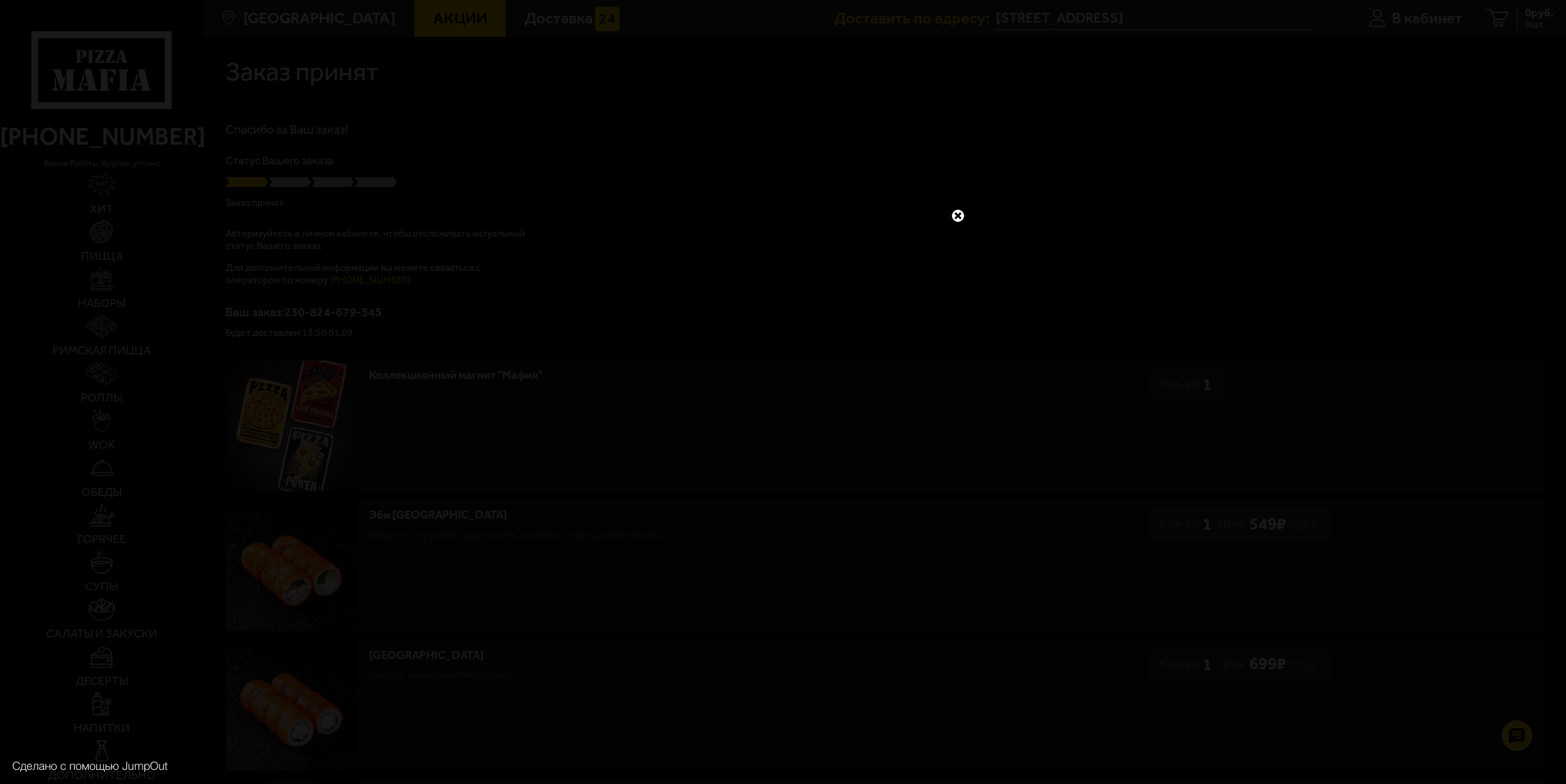
click at [962, 215] on link at bounding box center [958, 215] width 16 height 16
